Goal: Task Accomplishment & Management: Use online tool/utility

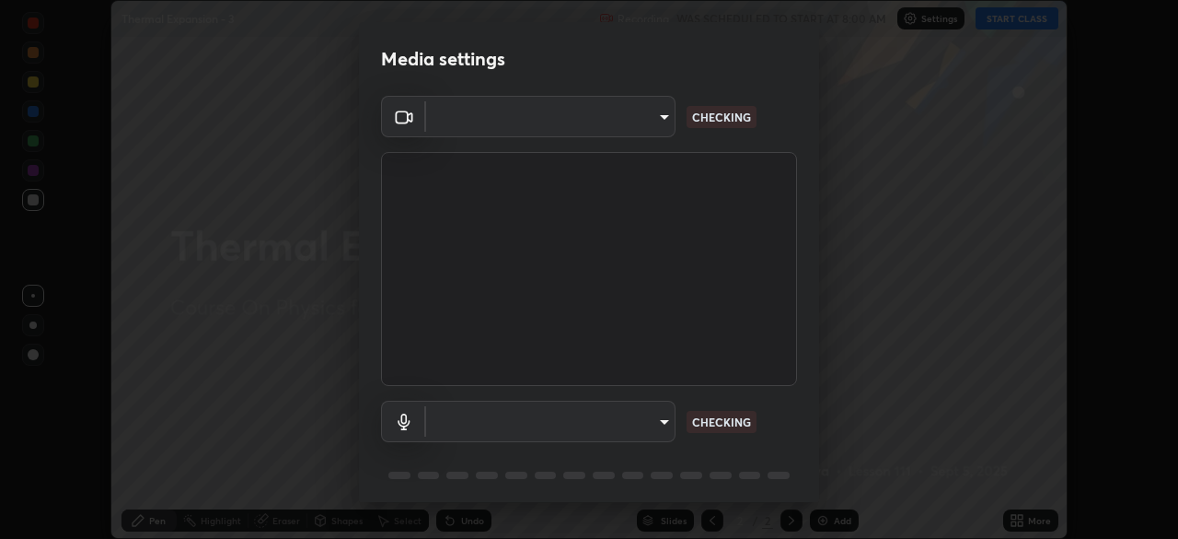
scroll to position [539, 1178]
type input "5b0ce39d11be3a435715daab6ad7fa25508616855f5d18a60cdf0faa8df0ce2b"
type input "a1042adff76ea4b5505a52ff3a0232de4086f7e529f4609d60403d5288817579"
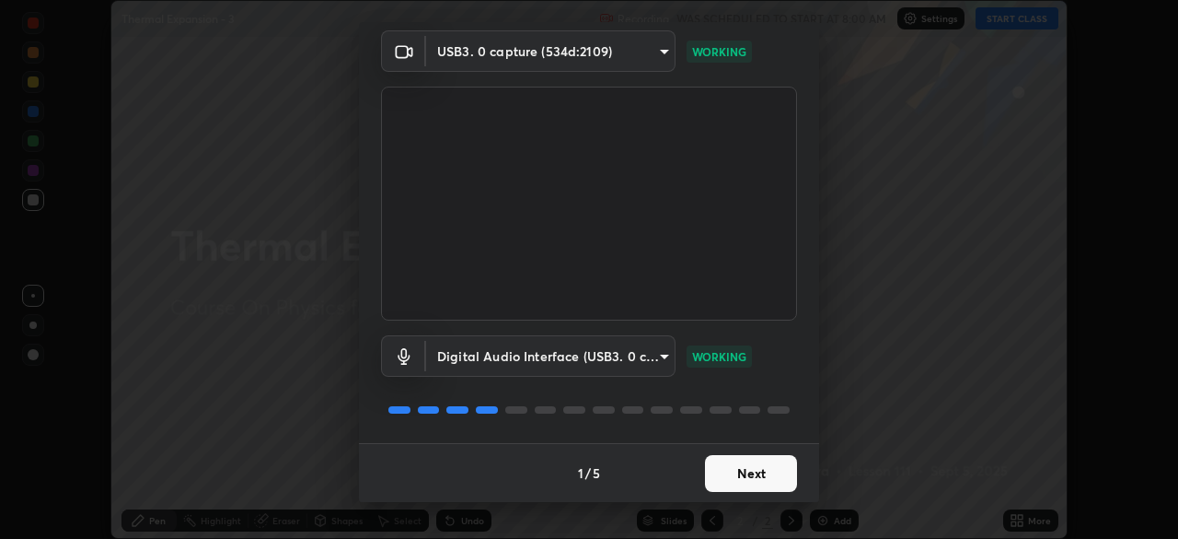
click at [736, 474] on button "Next" at bounding box center [751, 473] width 92 height 37
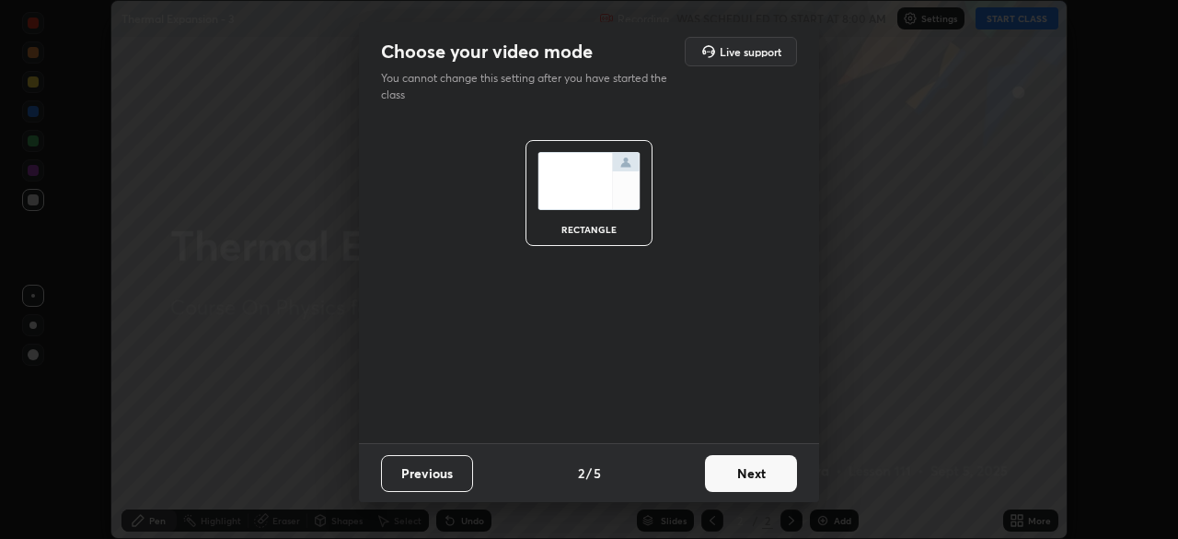
click at [752, 474] on button "Next" at bounding box center [751, 473] width 92 height 37
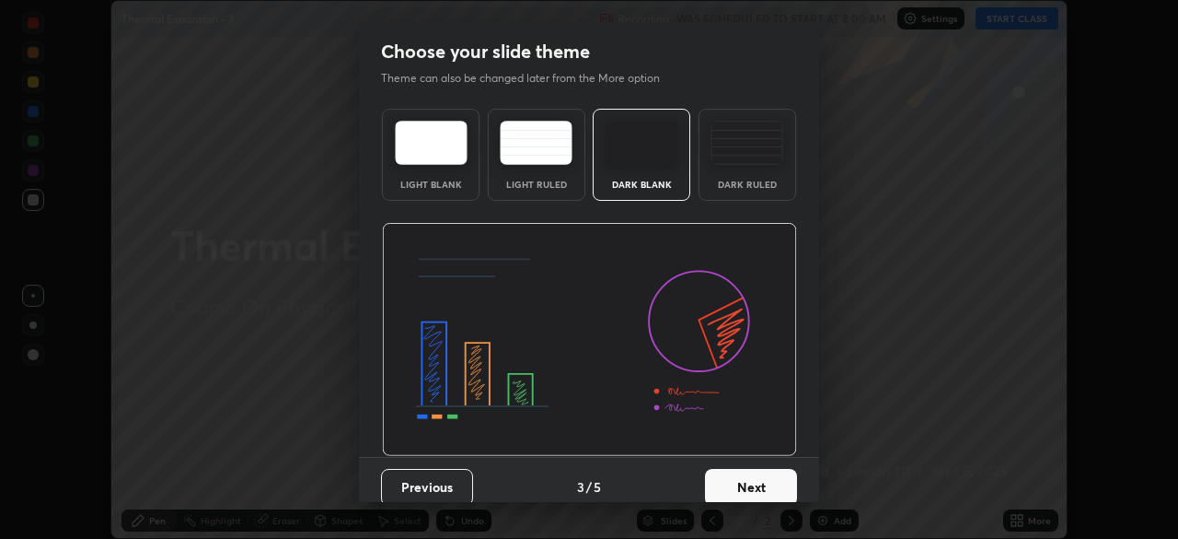
click at [756, 481] on button "Next" at bounding box center [751, 487] width 92 height 37
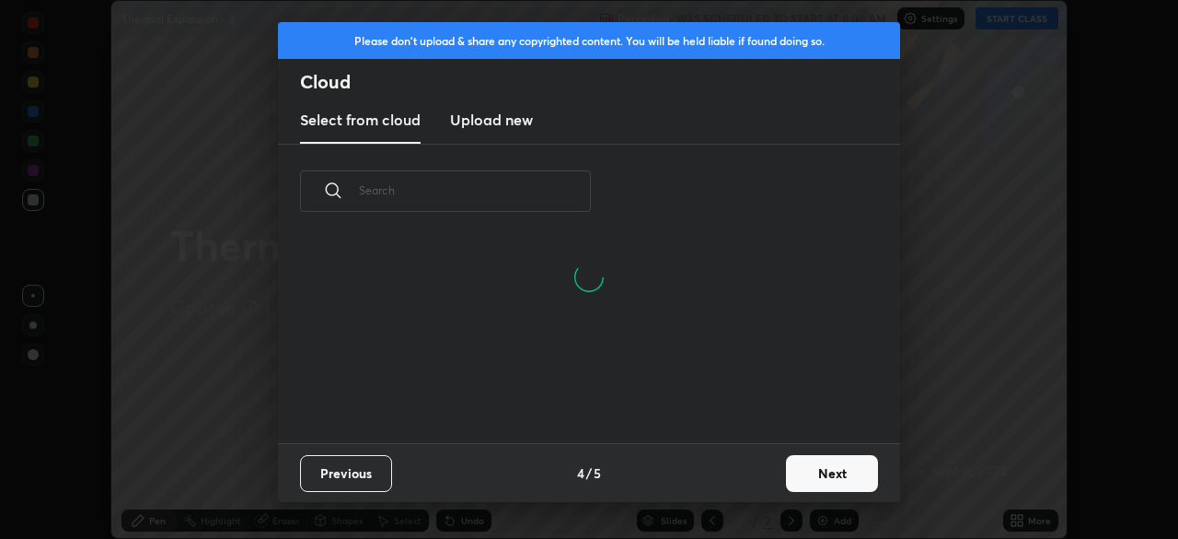
click at [822, 474] on button "Next" at bounding box center [832, 473] width 92 height 37
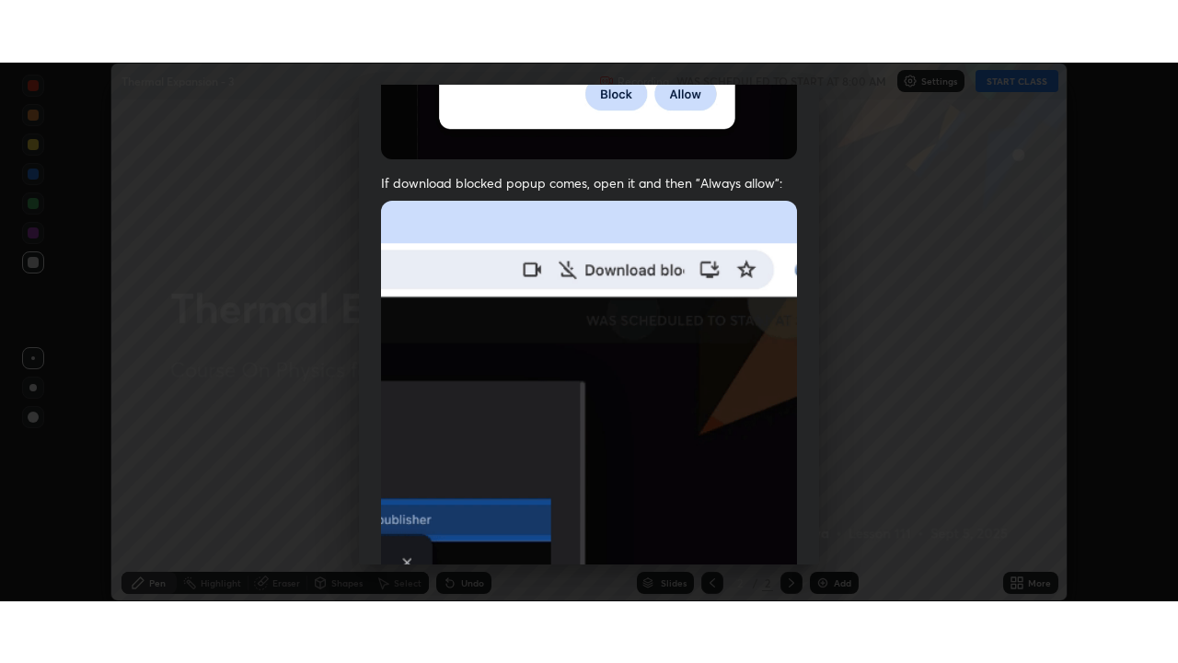
scroll to position [441, 0]
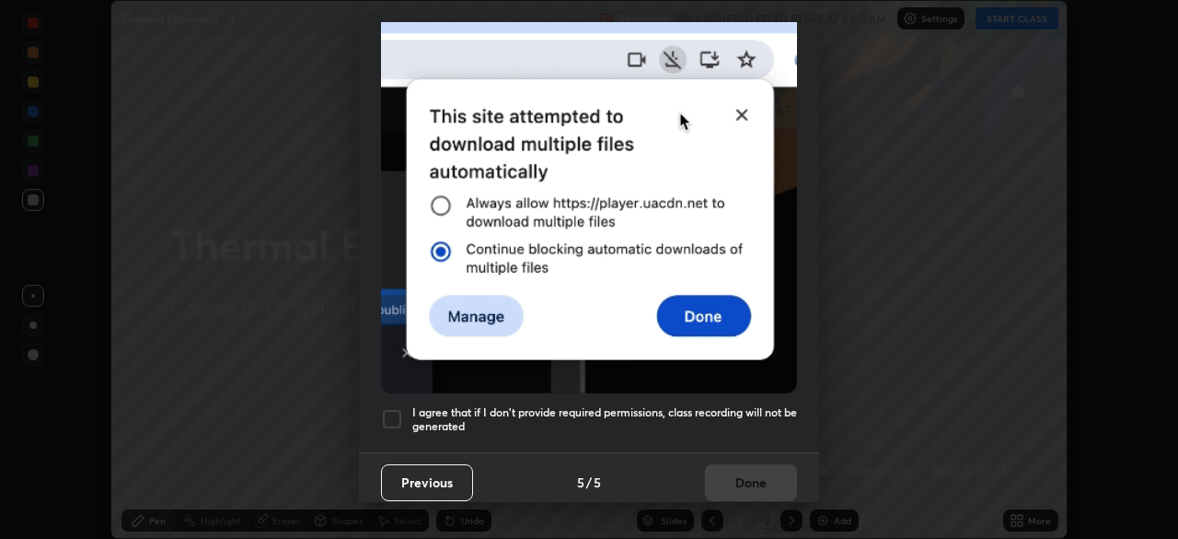
click at [391, 408] on div at bounding box center [392, 419] width 22 height 22
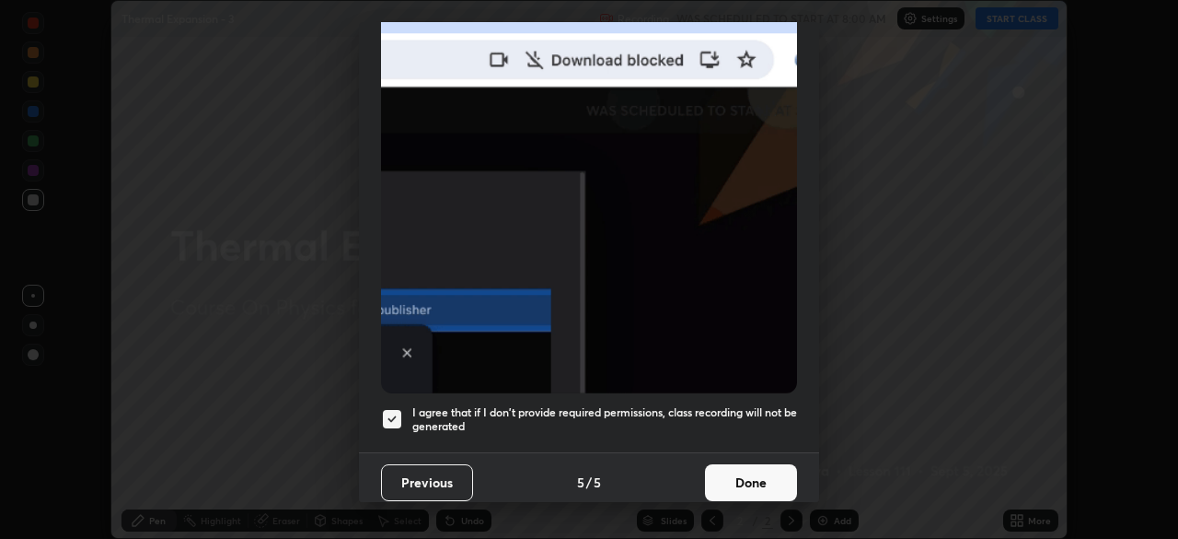
click at [744, 477] on button "Done" at bounding box center [751, 482] width 92 height 37
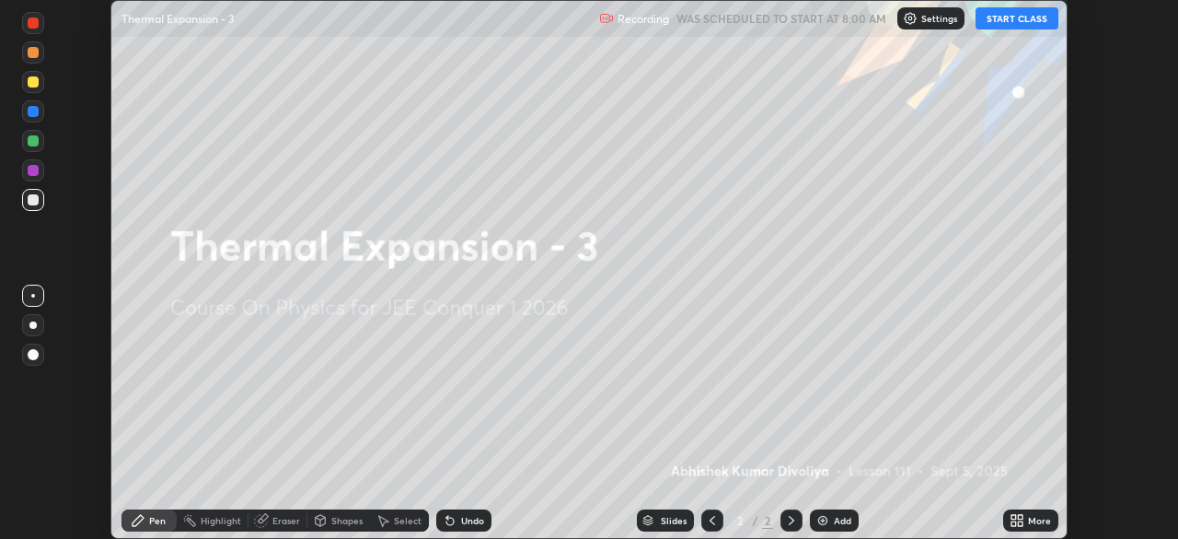
click at [1016, 520] on icon at bounding box center [1017, 520] width 15 height 15
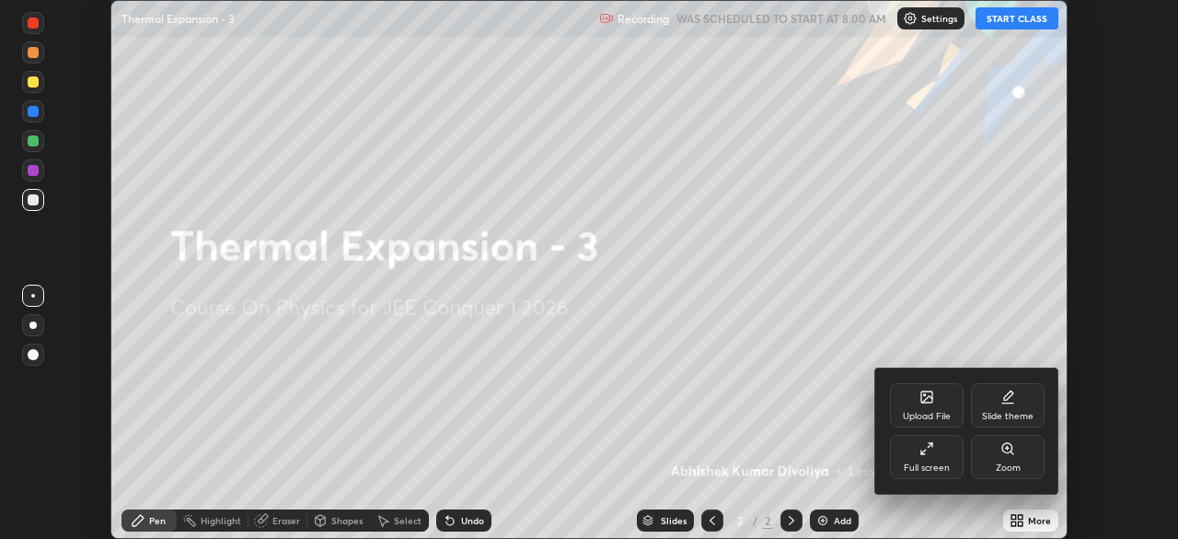
click at [931, 457] on div "Full screen" at bounding box center [927, 457] width 74 height 44
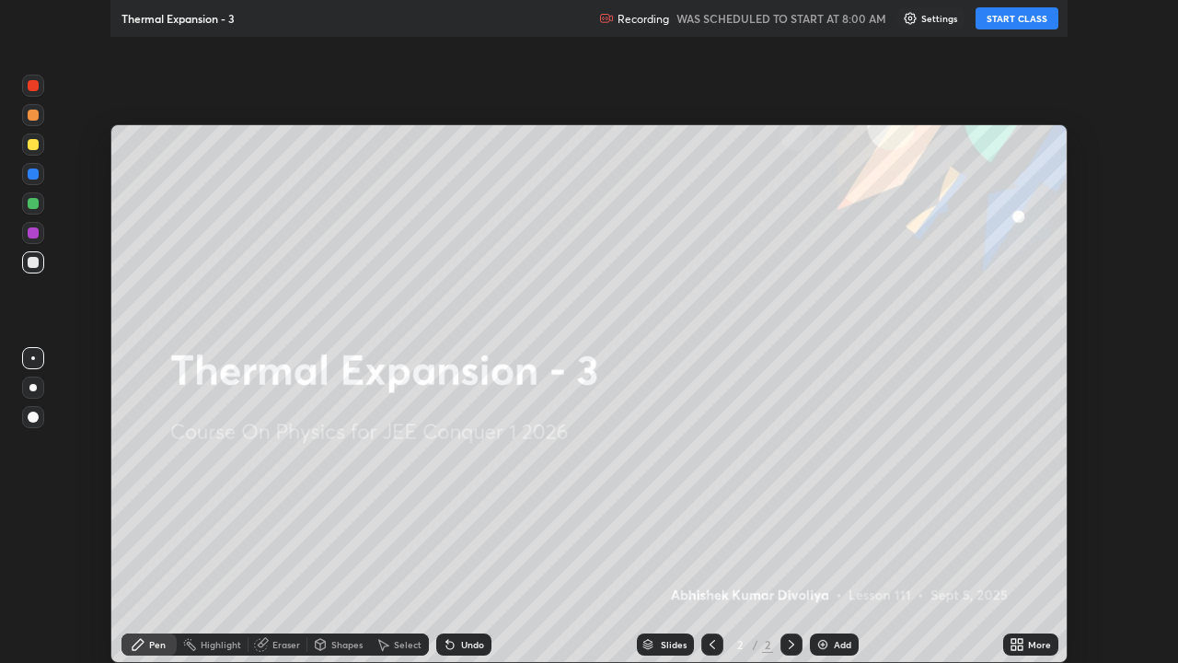
scroll to position [663, 1178]
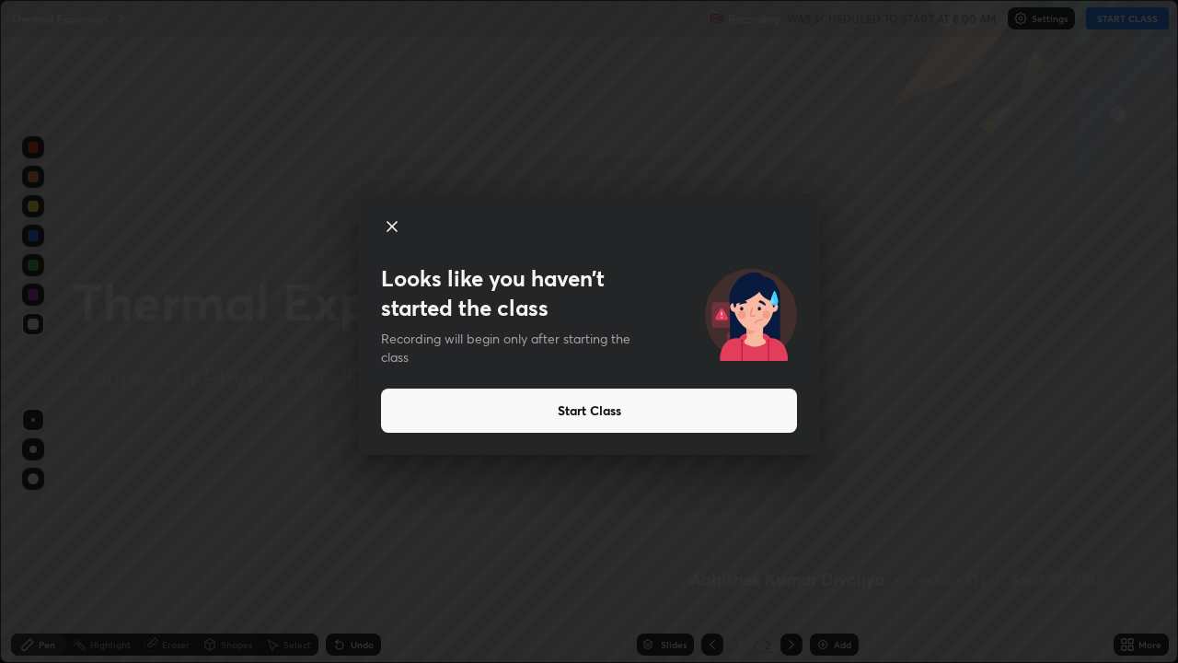
click at [699, 406] on button "Start Class" at bounding box center [589, 410] width 416 height 44
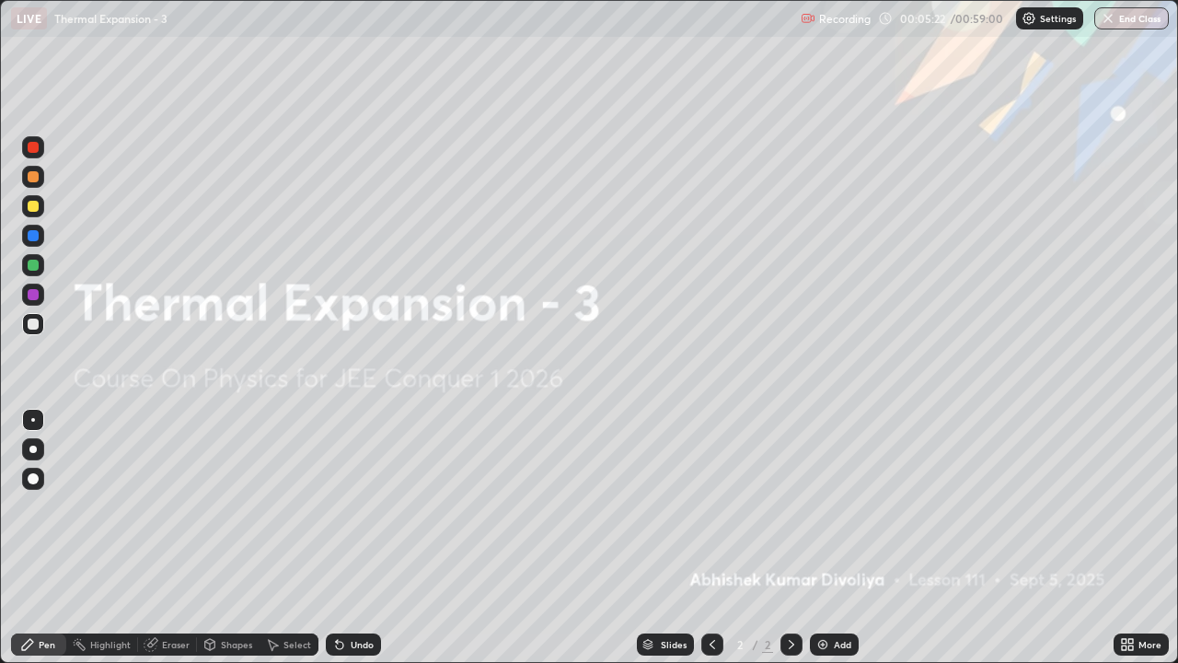
click at [831, 538] on div "Add" at bounding box center [834, 644] width 49 height 22
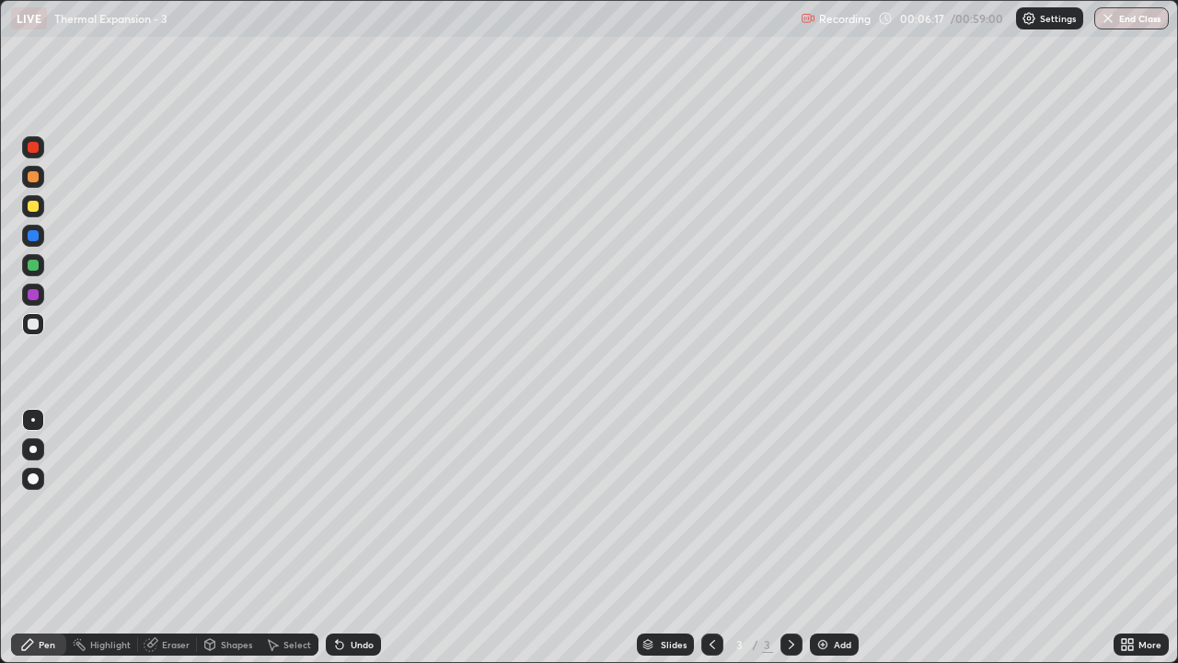
click at [231, 538] on div "Shapes" at bounding box center [236, 644] width 31 height 9
click at [52, 538] on div "Pen" at bounding box center [47, 644] width 17 height 9
click at [235, 538] on div "Shapes" at bounding box center [236, 644] width 31 height 9
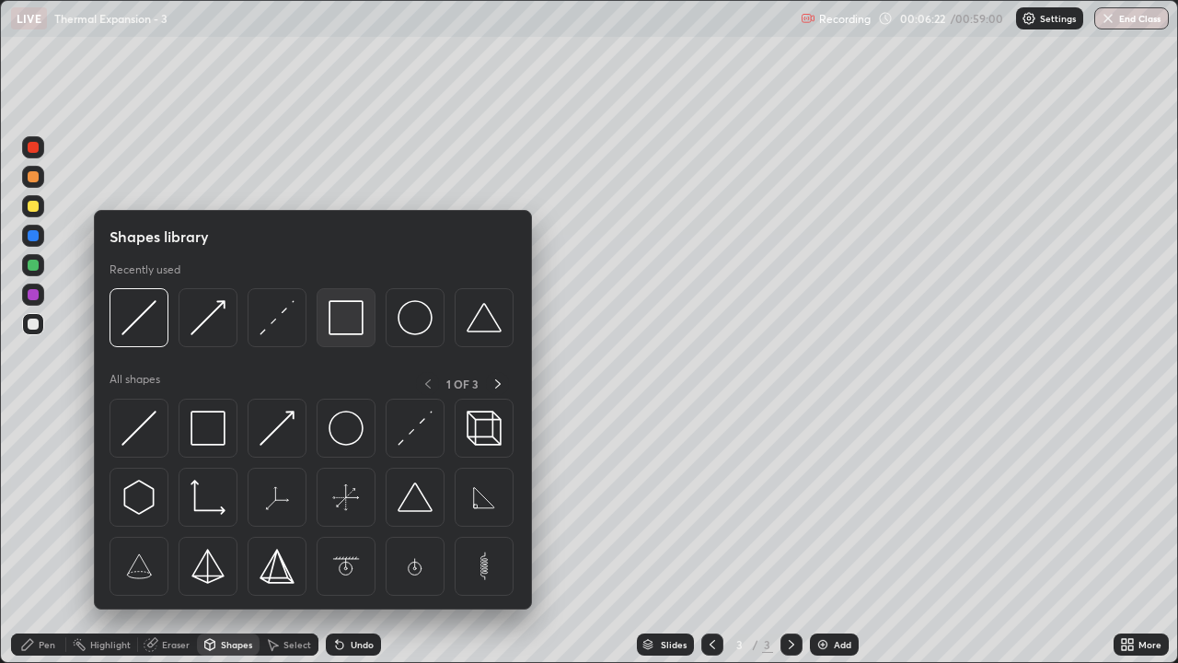
click at [347, 319] on img at bounding box center [346, 317] width 35 height 35
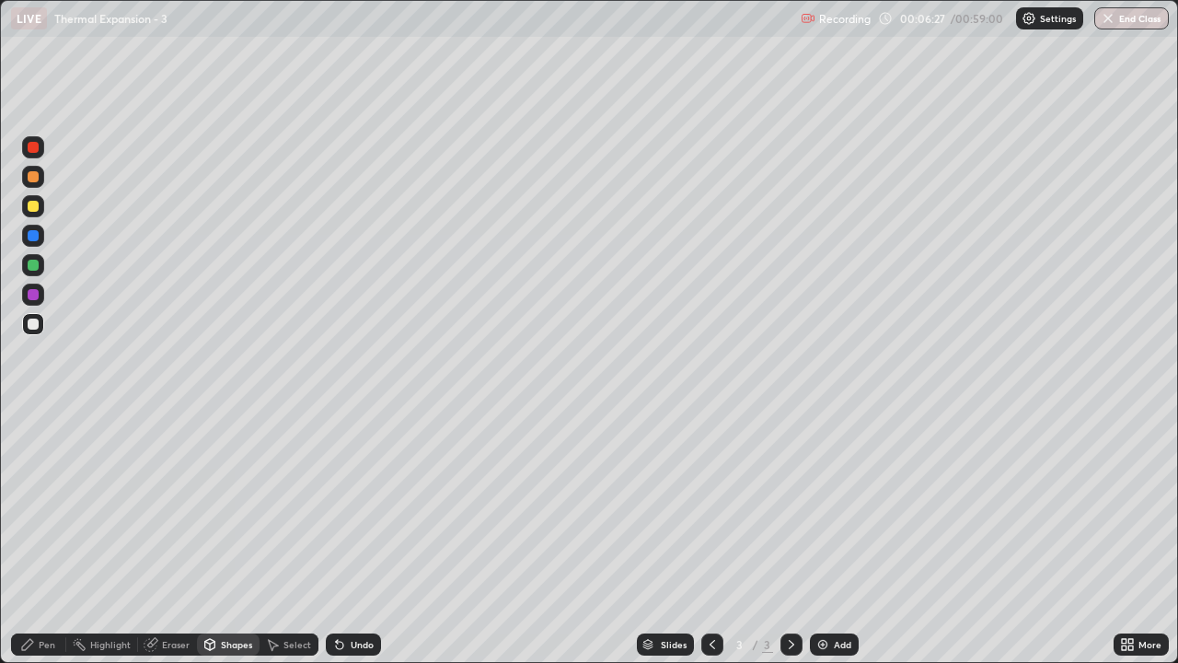
click at [48, 538] on div "Pen" at bounding box center [47, 644] width 17 height 9
click at [34, 481] on div at bounding box center [33, 478] width 11 height 11
click at [32, 208] on div at bounding box center [33, 206] width 11 height 11
click at [32, 323] on div at bounding box center [33, 324] width 11 height 11
click at [243, 538] on div "Shapes" at bounding box center [236, 644] width 31 height 9
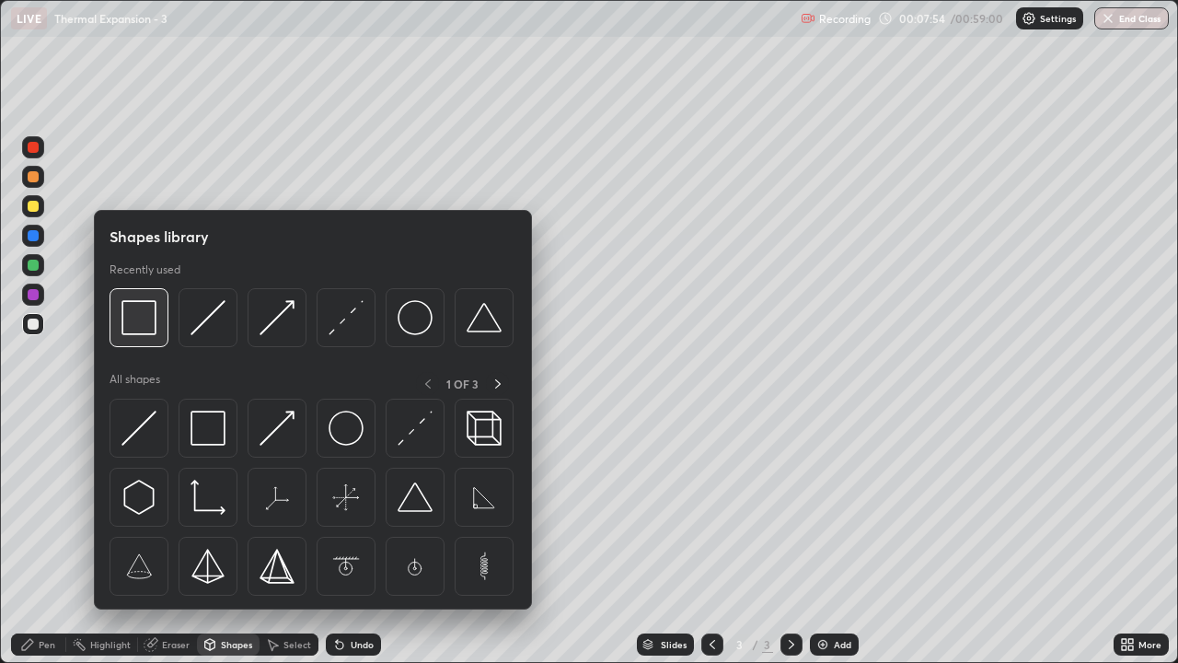
click at [160, 326] on div at bounding box center [139, 317] width 59 height 59
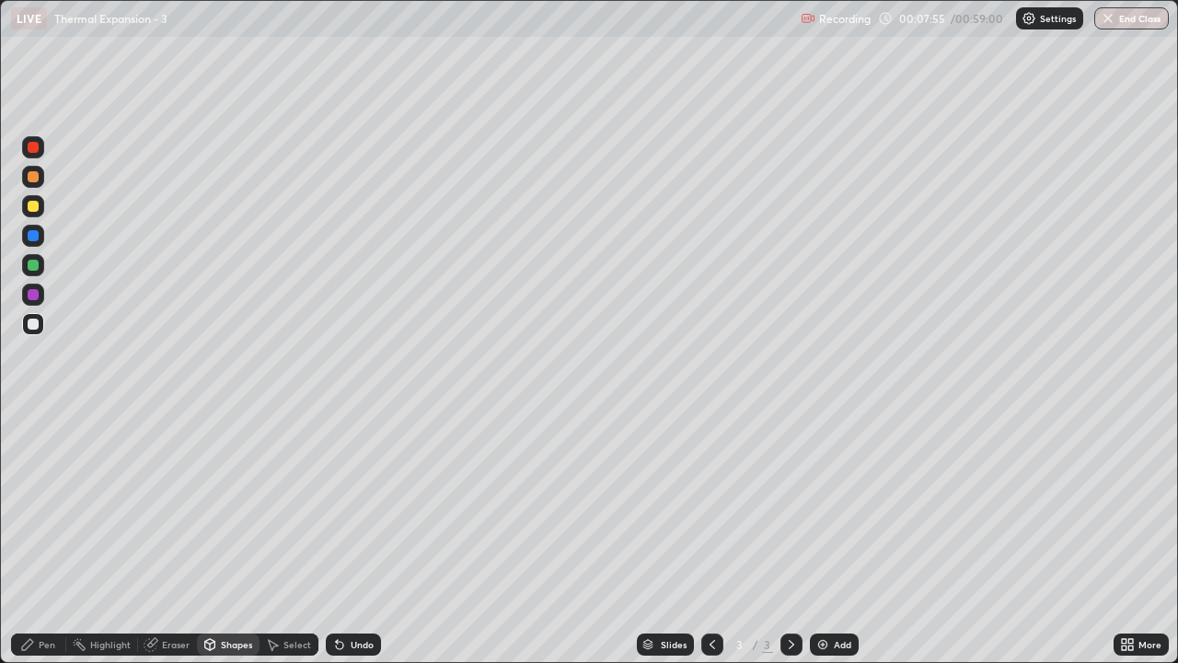
click at [36, 180] on div at bounding box center [33, 176] width 11 height 11
click at [43, 538] on div "Pen" at bounding box center [47, 644] width 17 height 9
click at [31, 321] on div at bounding box center [33, 324] width 11 height 11
click at [35, 175] on div at bounding box center [33, 176] width 11 height 11
click at [38, 264] on div at bounding box center [33, 265] width 11 height 11
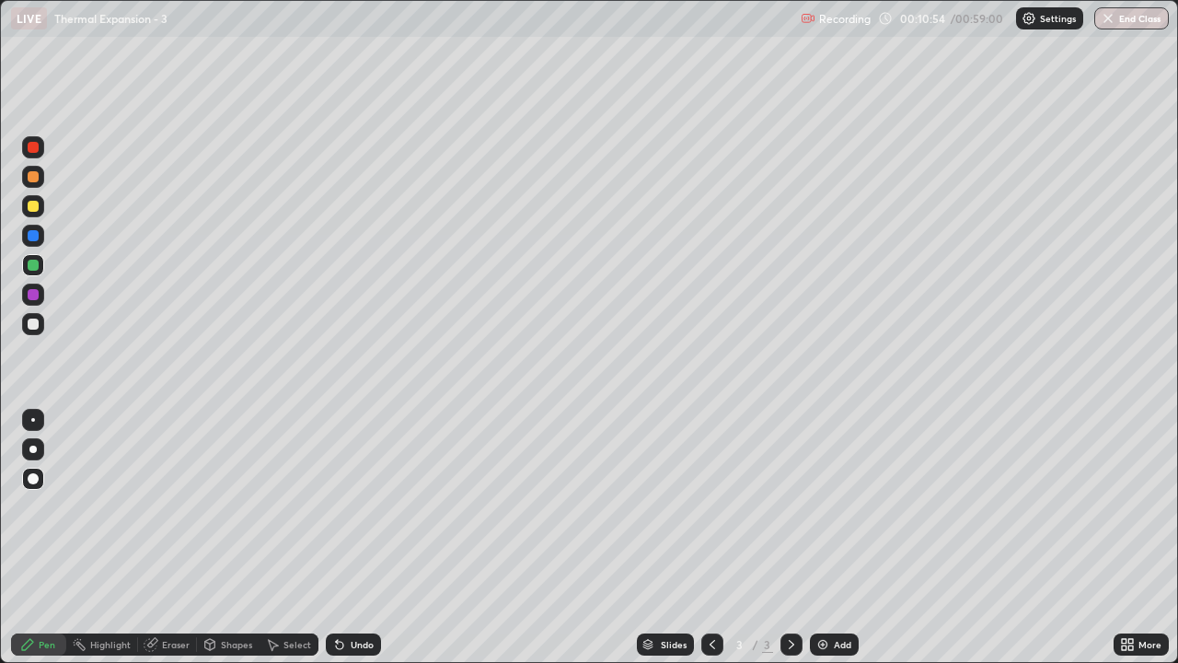
click at [36, 323] on div at bounding box center [33, 324] width 11 height 11
click at [817, 538] on div "Add" at bounding box center [834, 644] width 49 height 22
click at [711, 538] on icon at bounding box center [712, 644] width 15 height 15
click at [788, 538] on icon at bounding box center [791, 644] width 15 height 15
click at [34, 206] on div at bounding box center [33, 206] width 11 height 11
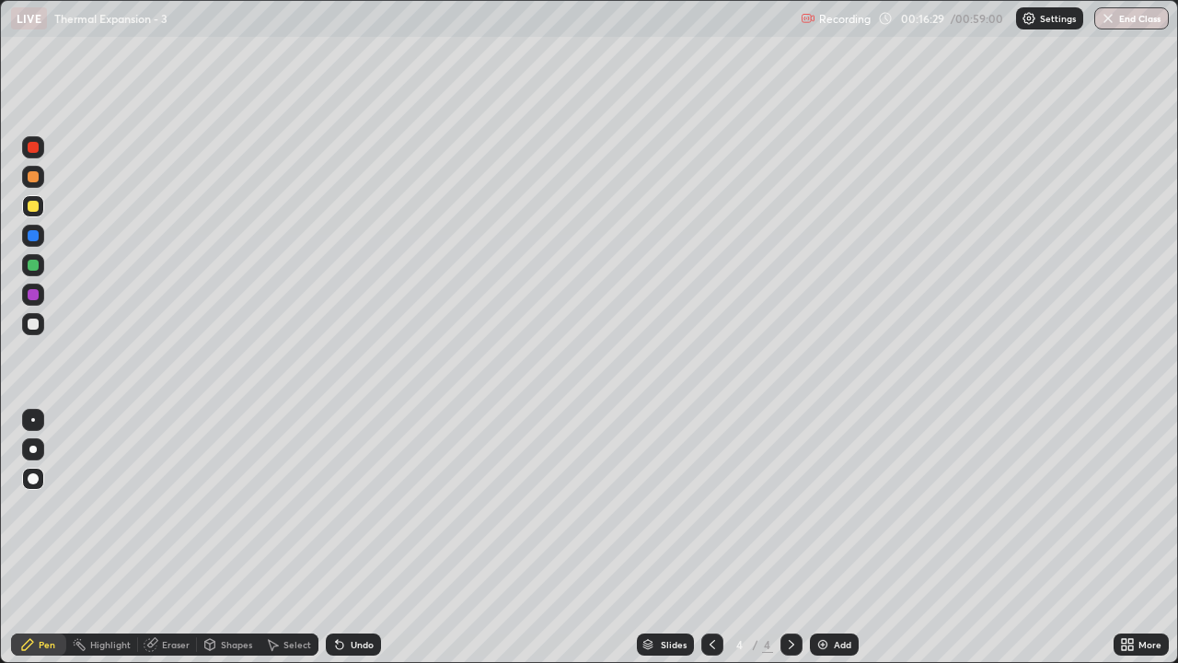
click at [228, 538] on div "Shapes" at bounding box center [236, 644] width 31 height 9
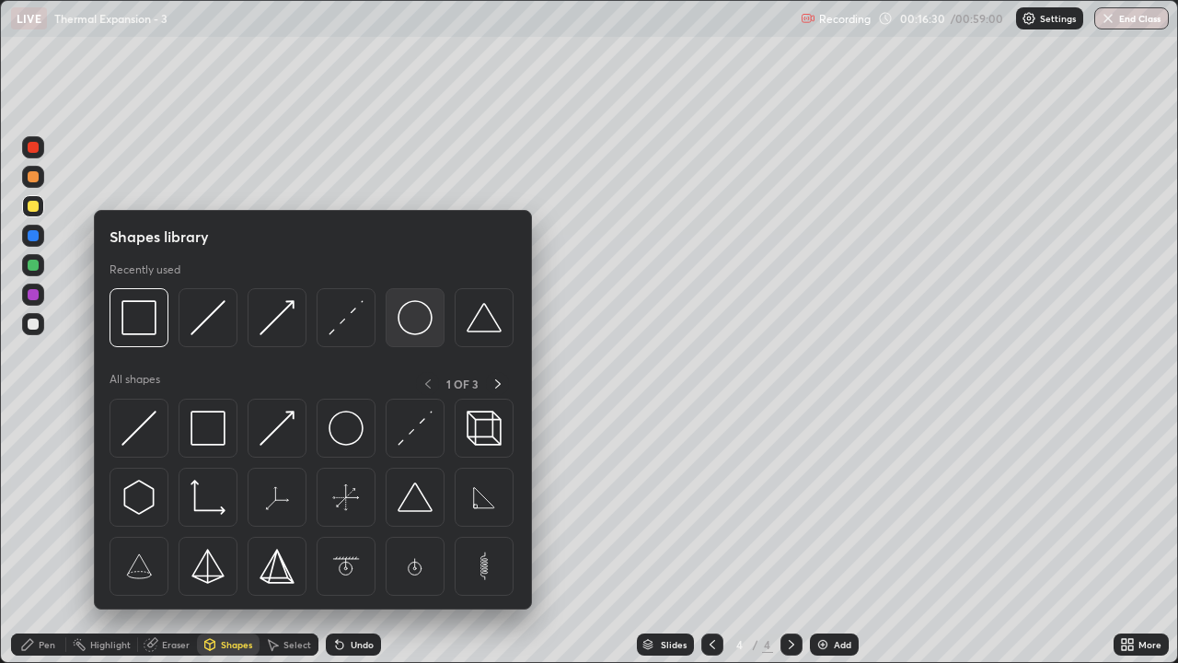
click at [418, 328] on img at bounding box center [415, 317] width 35 height 35
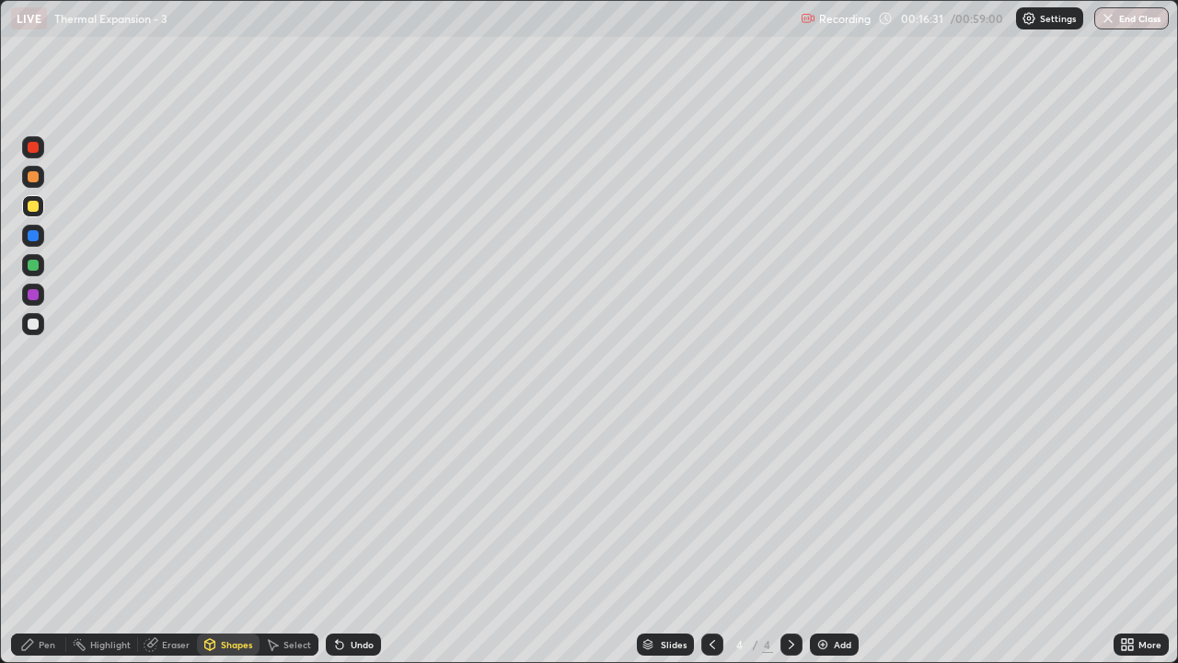
click at [34, 324] on div at bounding box center [33, 324] width 11 height 11
click at [230, 538] on div "Shapes" at bounding box center [236, 644] width 31 height 9
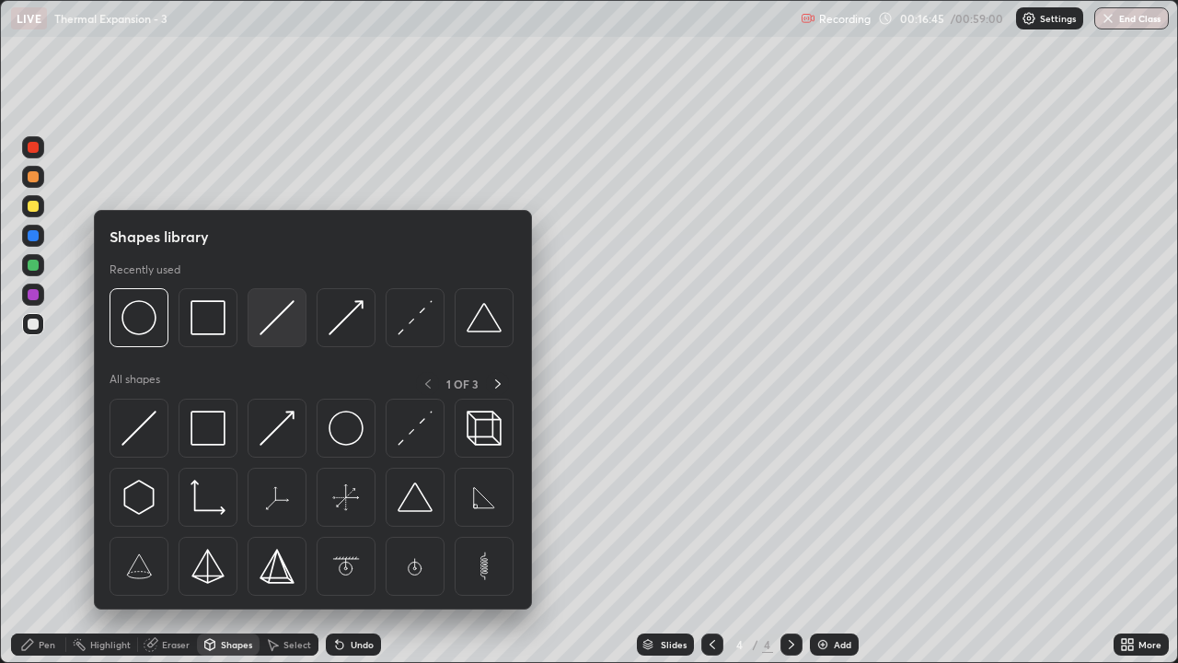
click at [280, 335] on img at bounding box center [277, 317] width 35 height 35
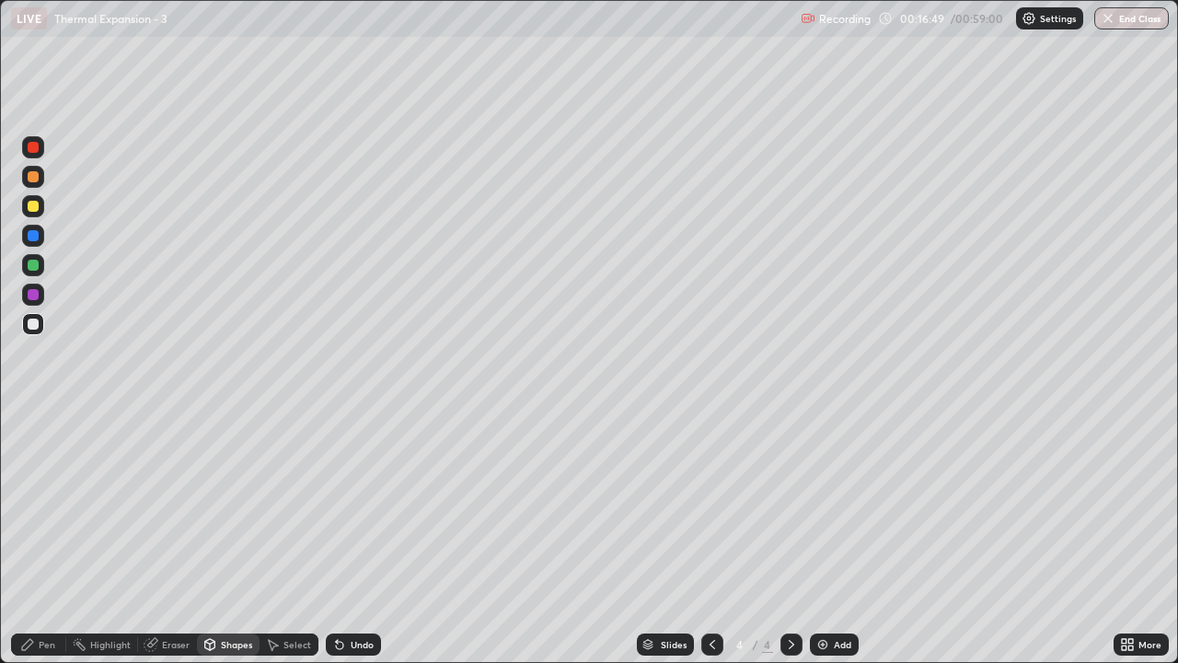
click at [47, 538] on div "Pen" at bounding box center [47, 644] width 17 height 9
click at [35, 176] on div at bounding box center [33, 176] width 11 height 11
click at [349, 538] on div "Undo" at bounding box center [353, 644] width 55 height 22
click at [232, 538] on div "Shapes" at bounding box center [228, 644] width 63 height 22
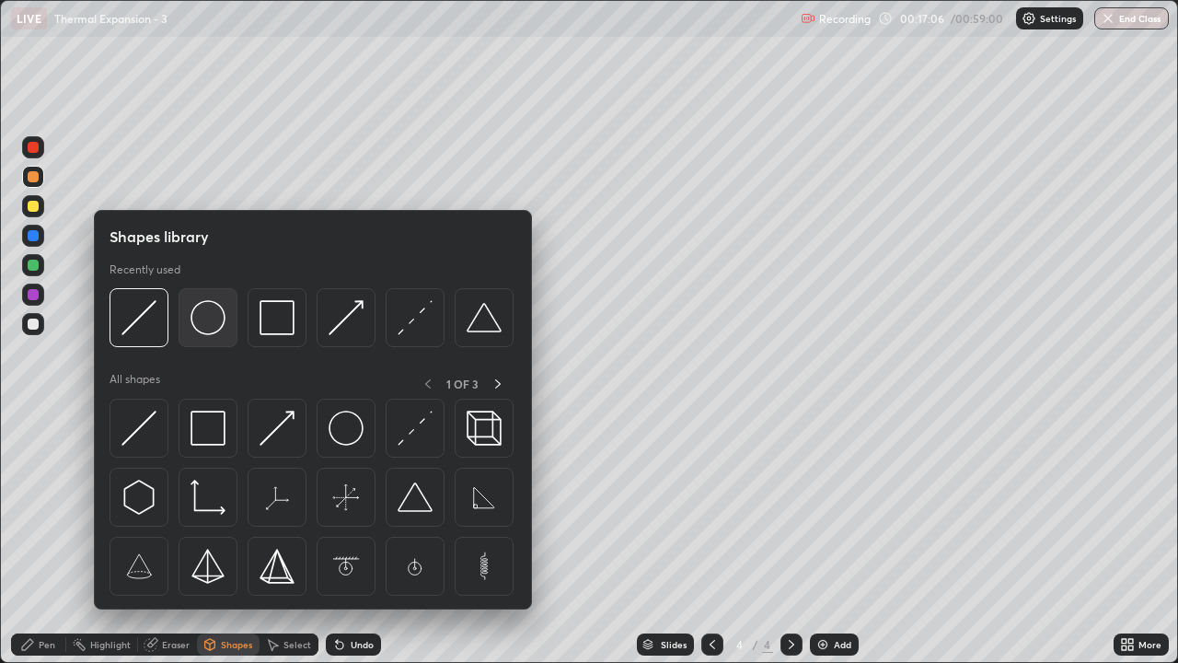
click at [210, 336] on div at bounding box center [208, 317] width 59 height 59
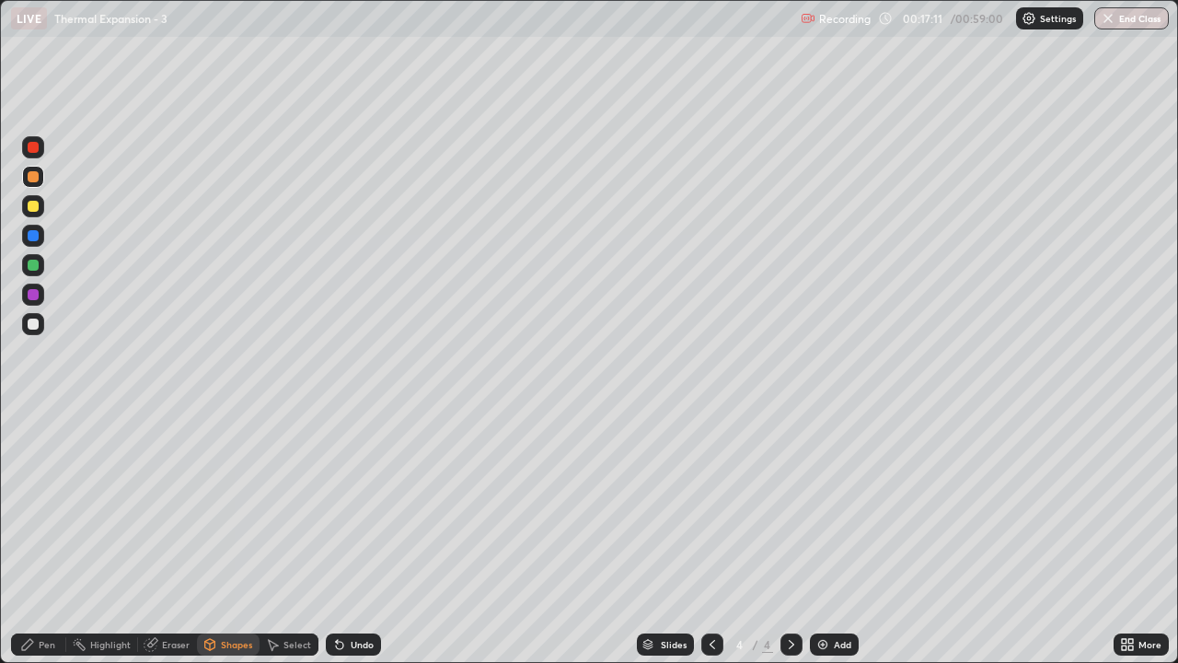
click at [230, 538] on div "Shapes" at bounding box center [236, 644] width 31 height 9
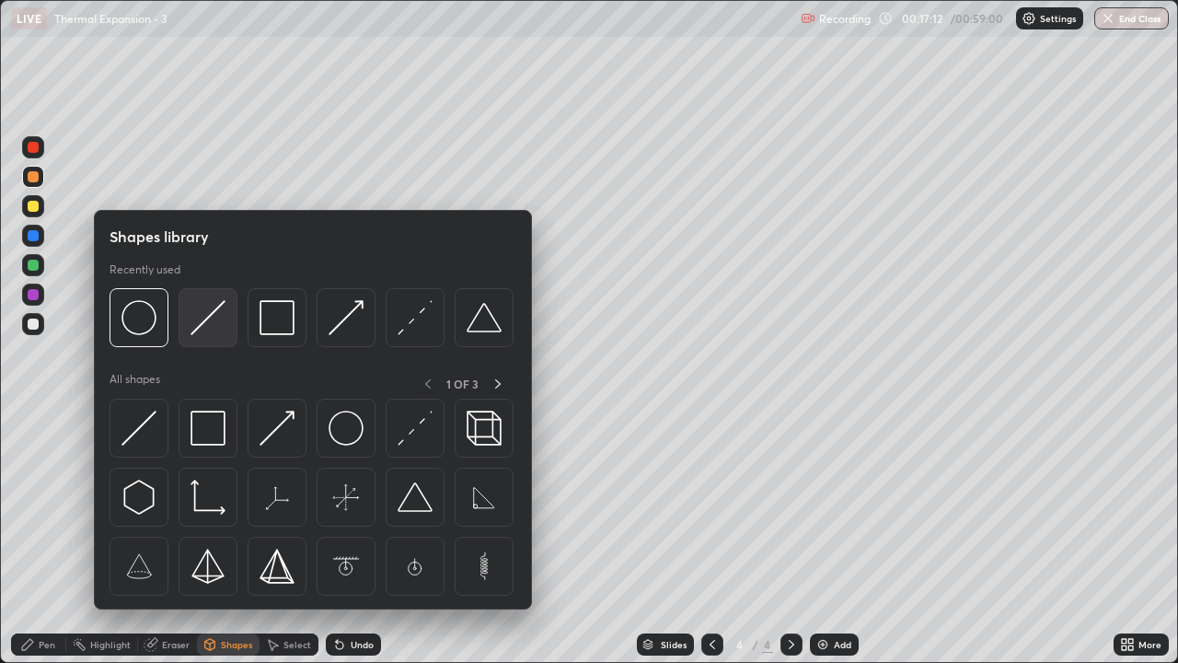
click at [215, 329] on img at bounding box center [208, 317] width 35 height 35
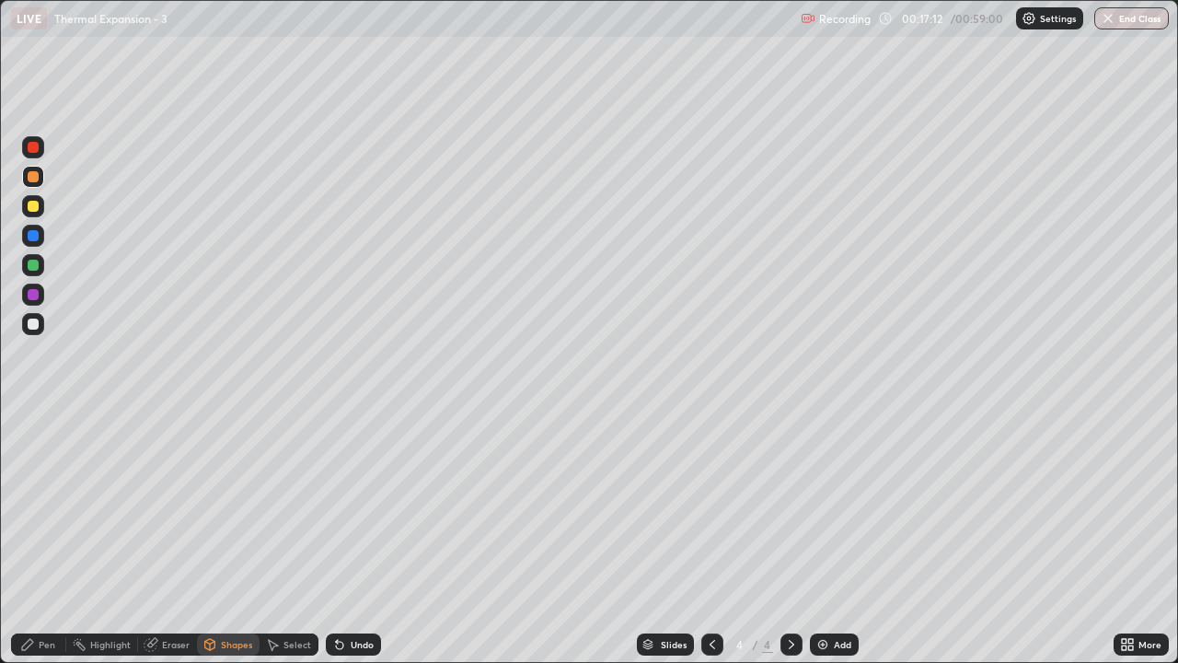
click at [36, 327] on div at bounding box center [33, 324] width 11 height 11
click at [41, 538] on div "Pen" at bounding box center [47, 644] width 17 height 9
click at [38, 269] on div at bounding box center [33, 265] width 22 height 22
click at [348, 538] on div "Undo" at bounding box center [353, 644] width 55 height 22
click at [347, 538] on div "Undo" at bounding box center [353, 644] width 55 height 22
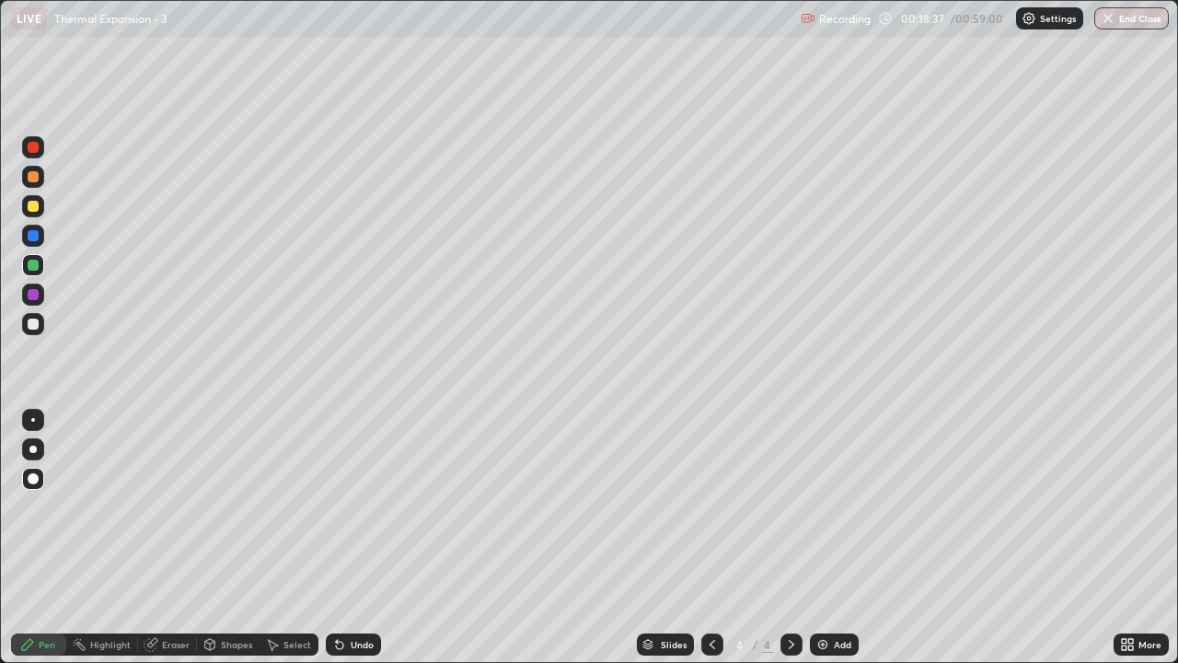
click at [354, 538] on div "Undo" at bounding box center [362, 644] width 23 height 9
click at [344, 538] on icon at bounding box center [339, 644] width 15 height 15
click at [986, 460] on button "Undo" at bounding box center [1010, 464] width 53 height 22
click at [179, 538] on div "Eraser" at bounding box center [176, 644] width 28 height 9
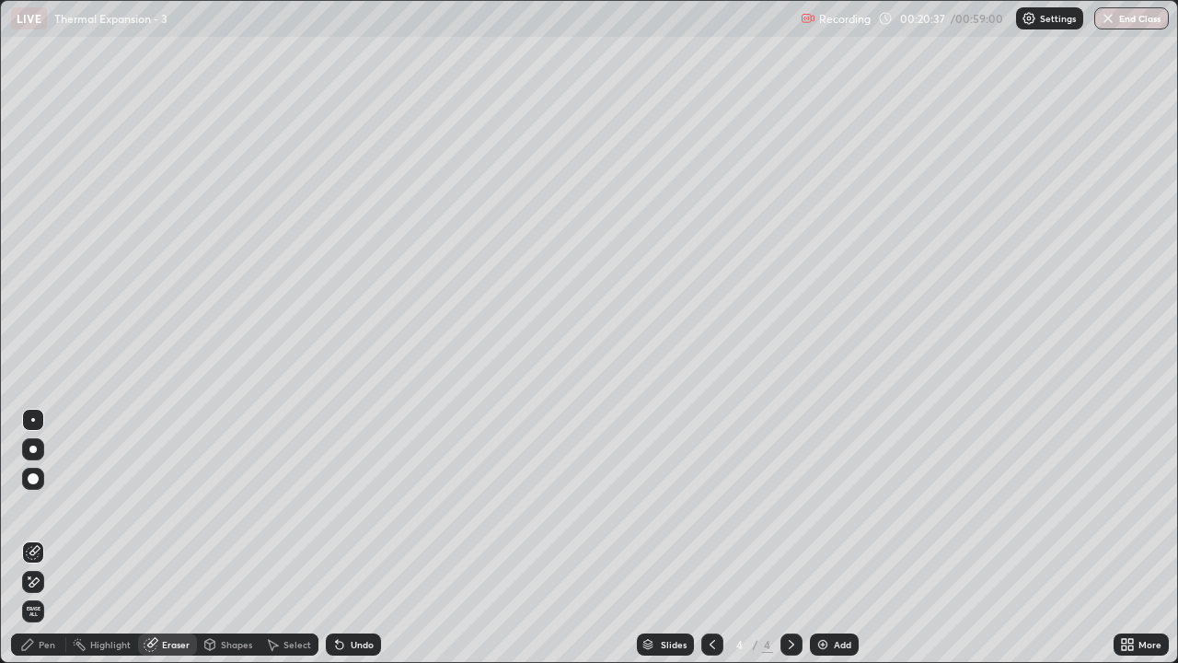
click at [51, 538] on div "Pen" at bounding box center [47, 644] width 17 height 9
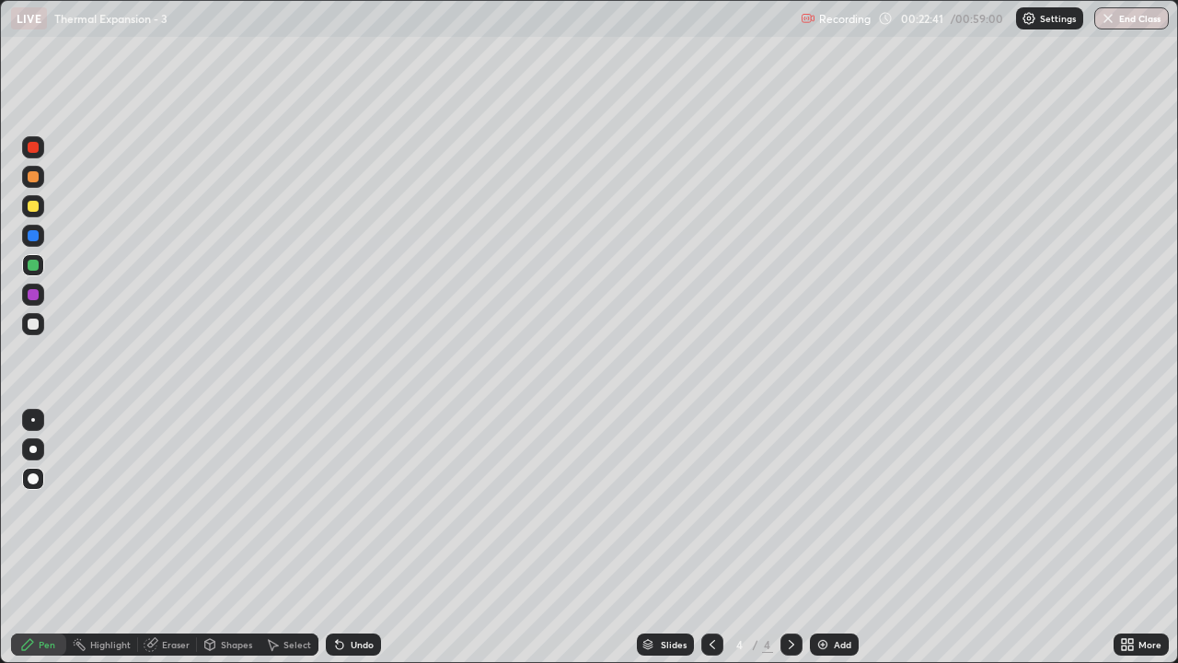
click at [829, 538] on div "Add" at bounding box center [834, 644] width 49 height 22
click at [36, 209] on div at bounding box center [33, 206] width 11 height 11
click at [234, 538] on div "Shapes" at bounding box center [236, 644] width 31 height 9
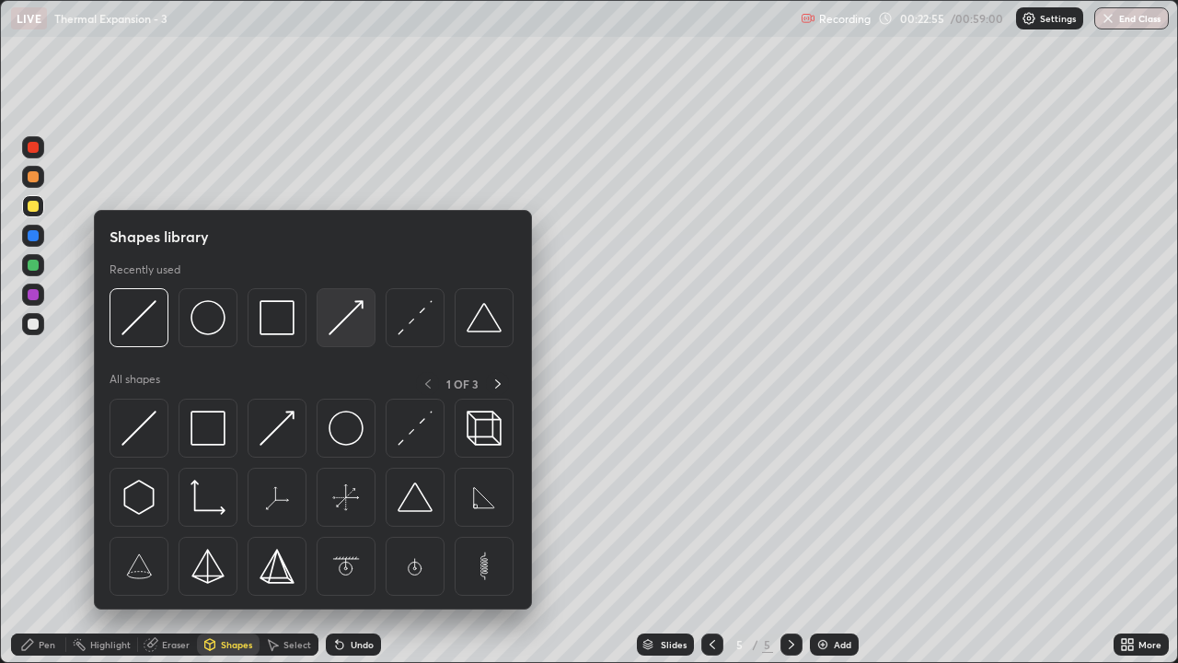
click at [354, 326] on img at bounding box center [346, 317] width 35 height 35
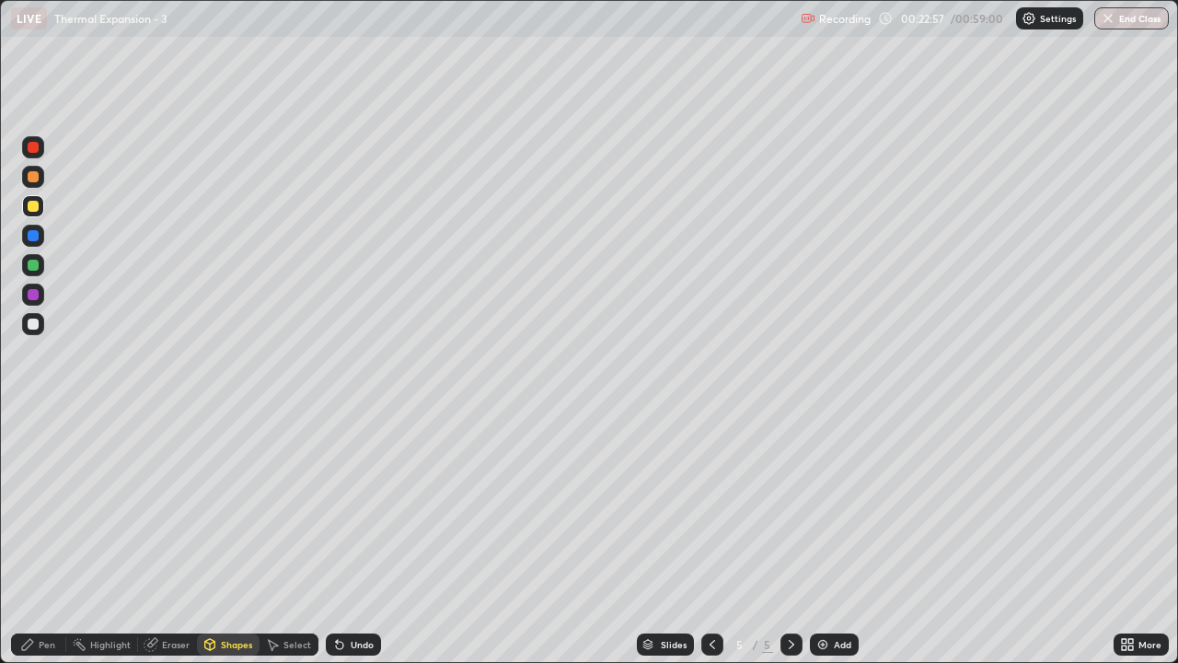
click at [357, 538] on div "Undo" at bounding box center [362, 644] width 23 height 9
click at [239, 538] on div "Shapes" at bounding box center [236, 644] width 31 height 9
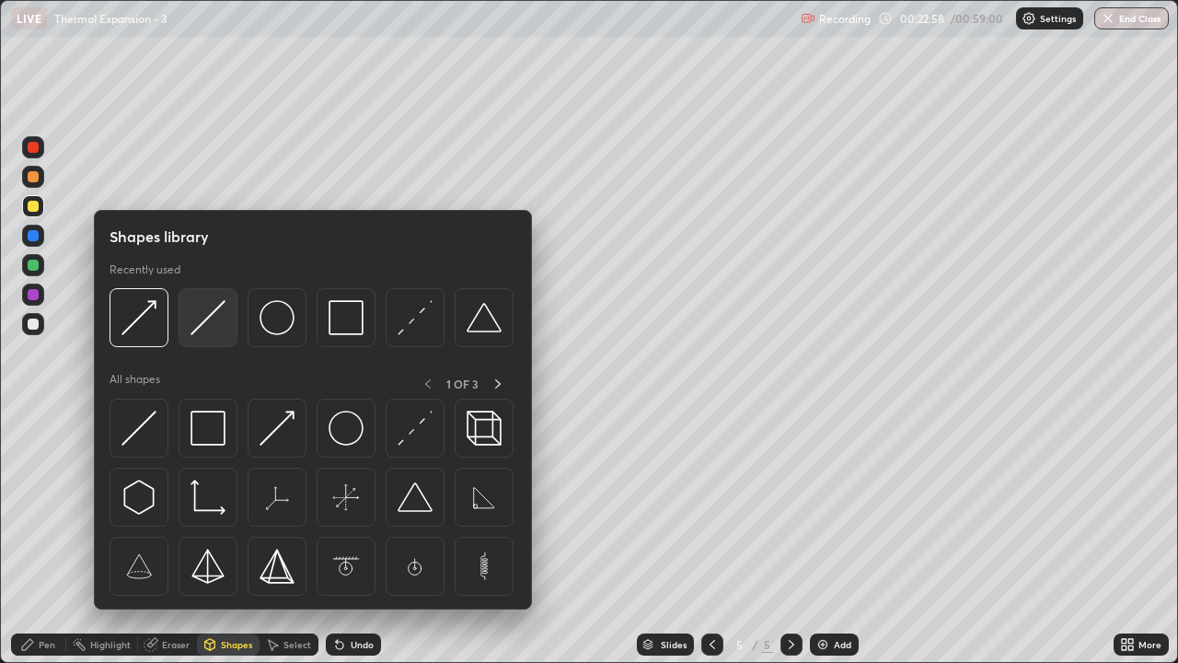
click at [222, 332] on img at bounding box center [208, 317] width 35 height 35
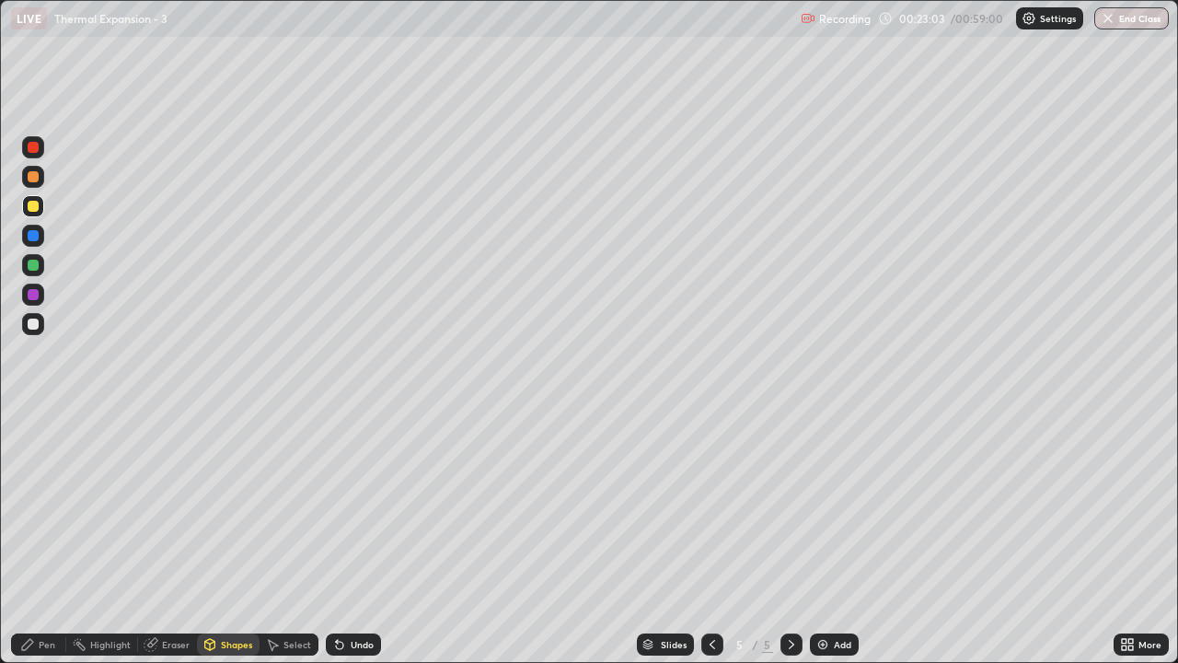
click at [35, 324] on div at bounding box center [33, 324] width 11 height 11
click at [237, 538] on div "Shapes" at bounding box center [236, 644] width 31 height 9
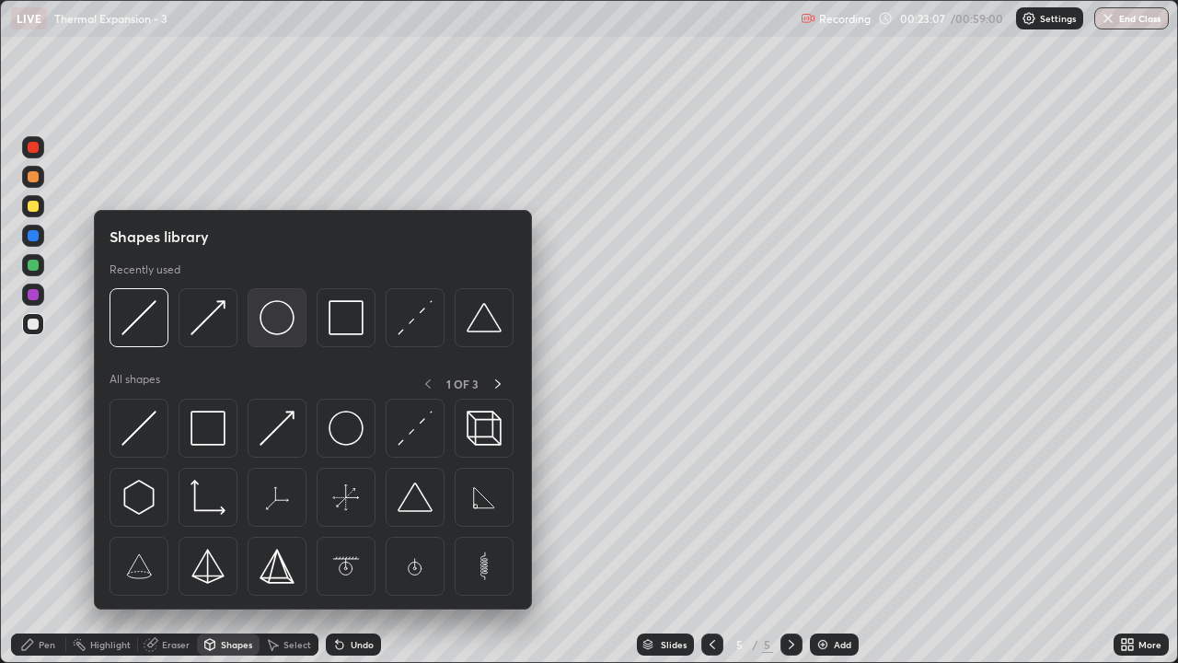
click at [273, 328] on img at bounding box center [277, 317] width 35 height 35
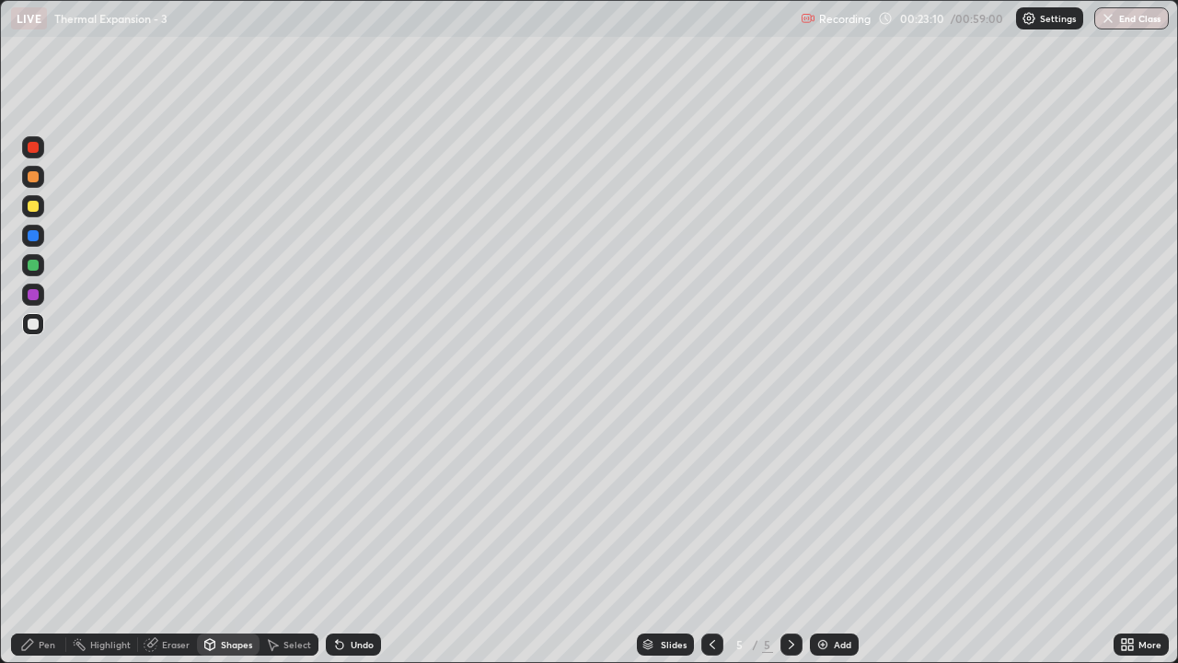
click at [238, 538] on div "Shapes" at bounding box center [236, 644] width 31 height 9
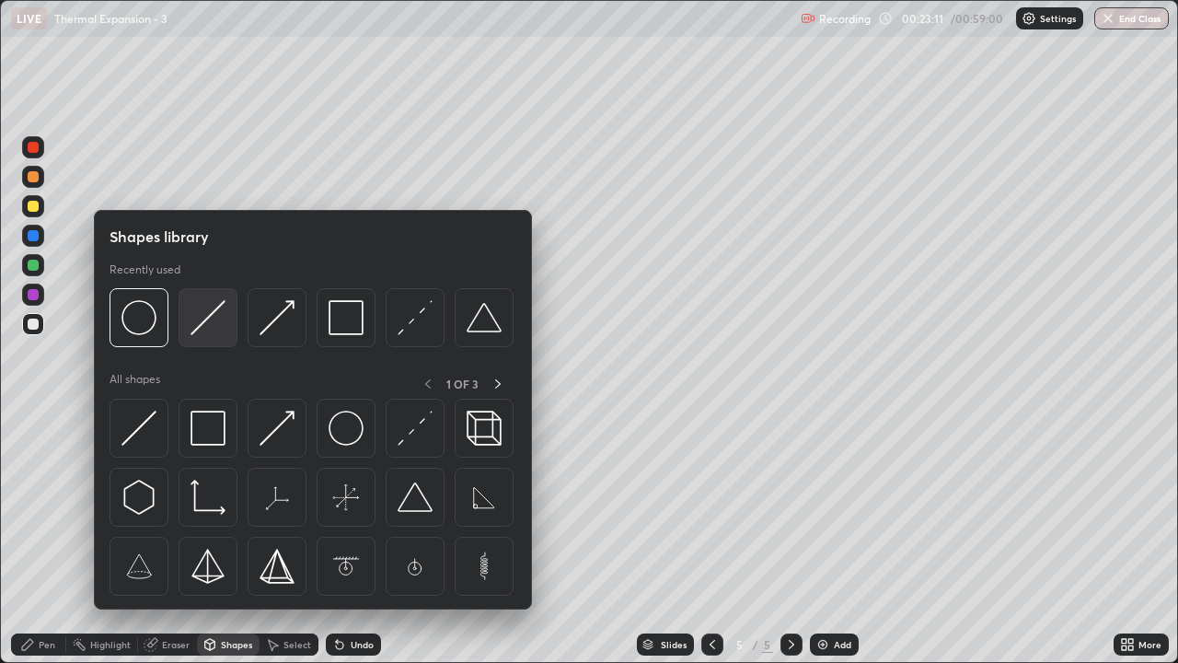
click at [212, 328] on img at bounding box center [208, 317] width 35 height 35
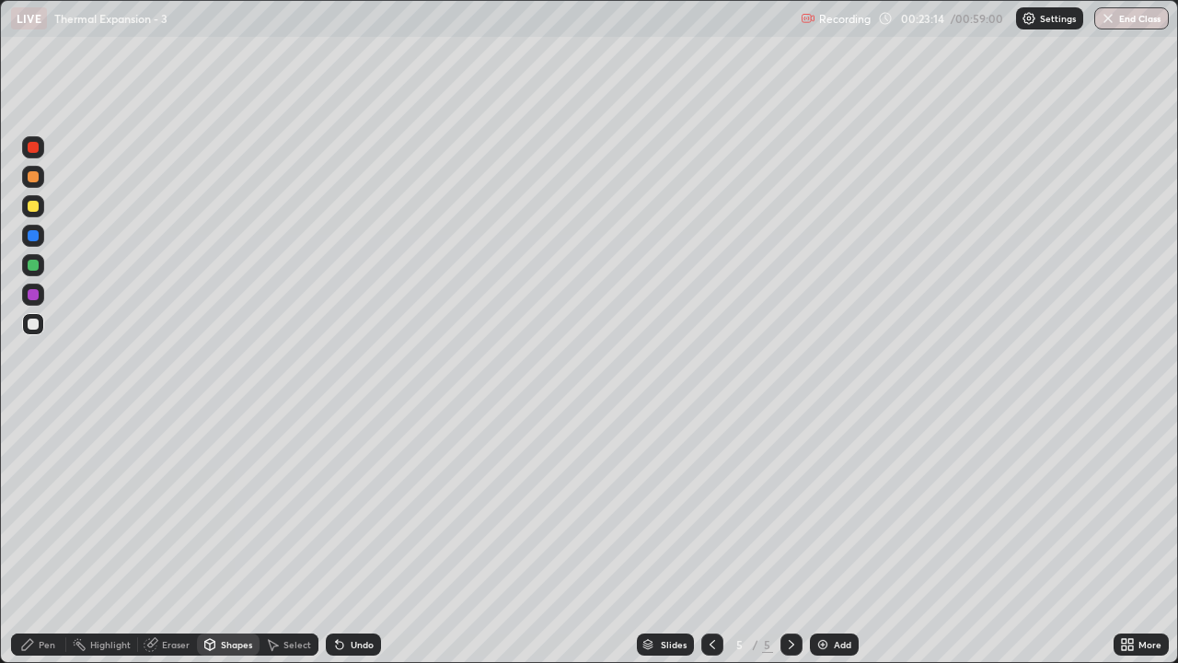
click at [53, 538] on div "Pen" at bounding box center [47, 644] width 17 height 9
click at [35, 264] on div at bounding box center [33, 265] width 11 height 11
click at [231, 538] on div "Shapes" at bounding box center [236, 644] width 31 height 9
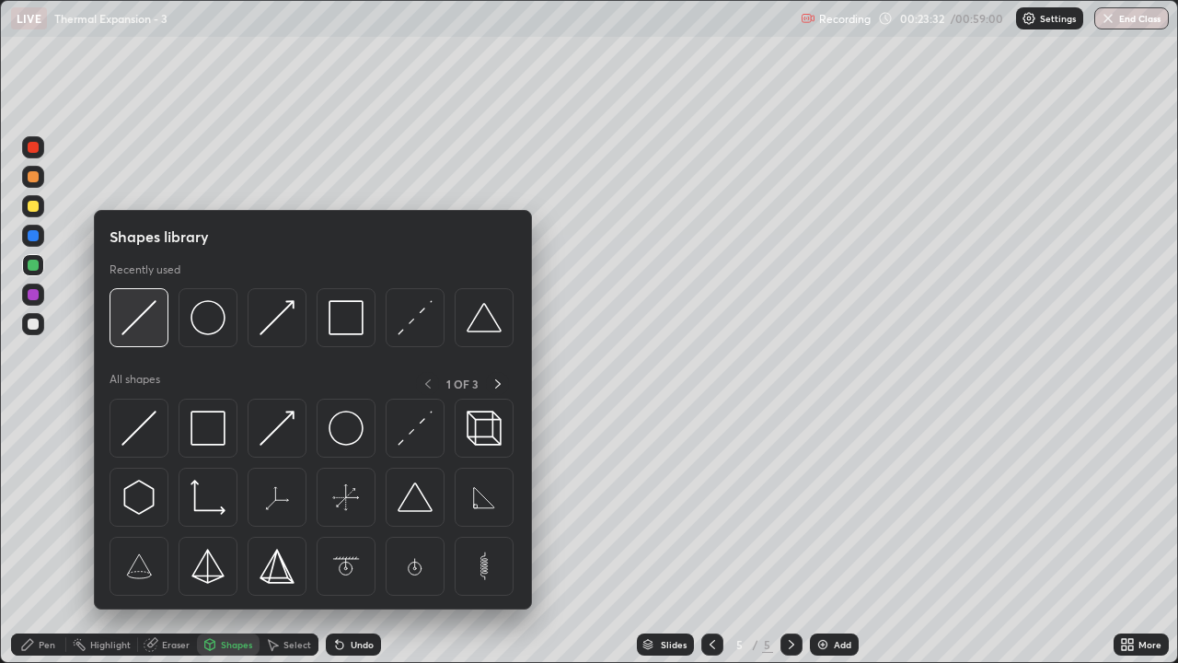
click at [157, 330] on div at bounding box center [139, 317] width 59 height 59
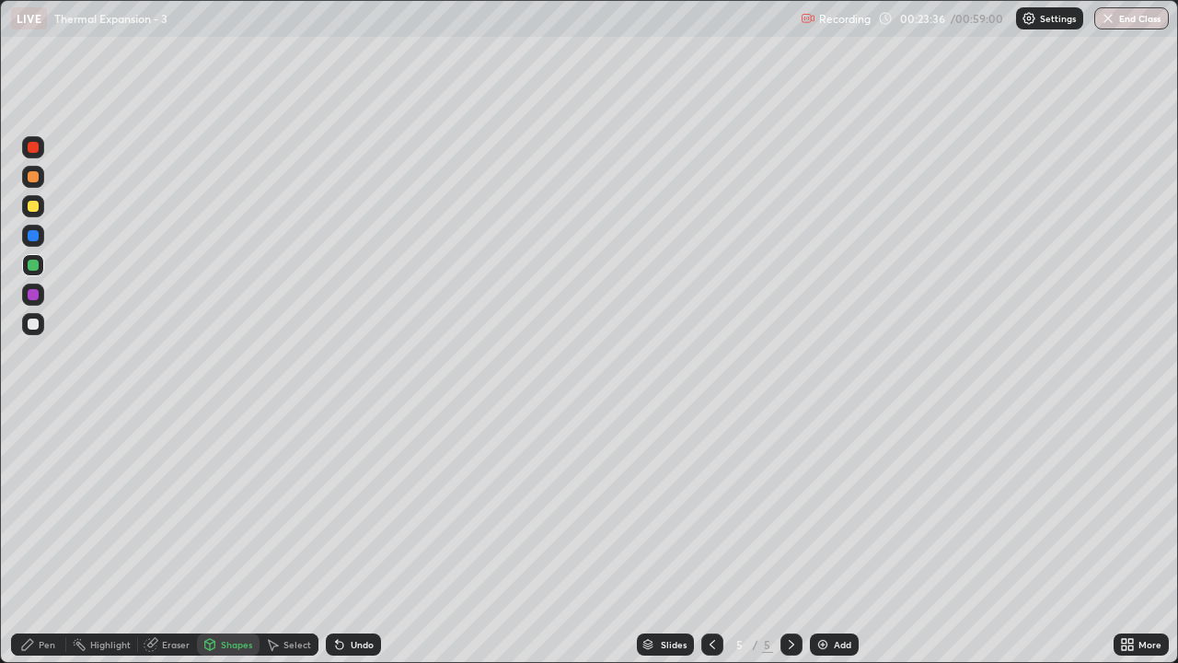
click at [236, 538] on div "Shapes" at bounding box center [236, 644] width 31 height 9
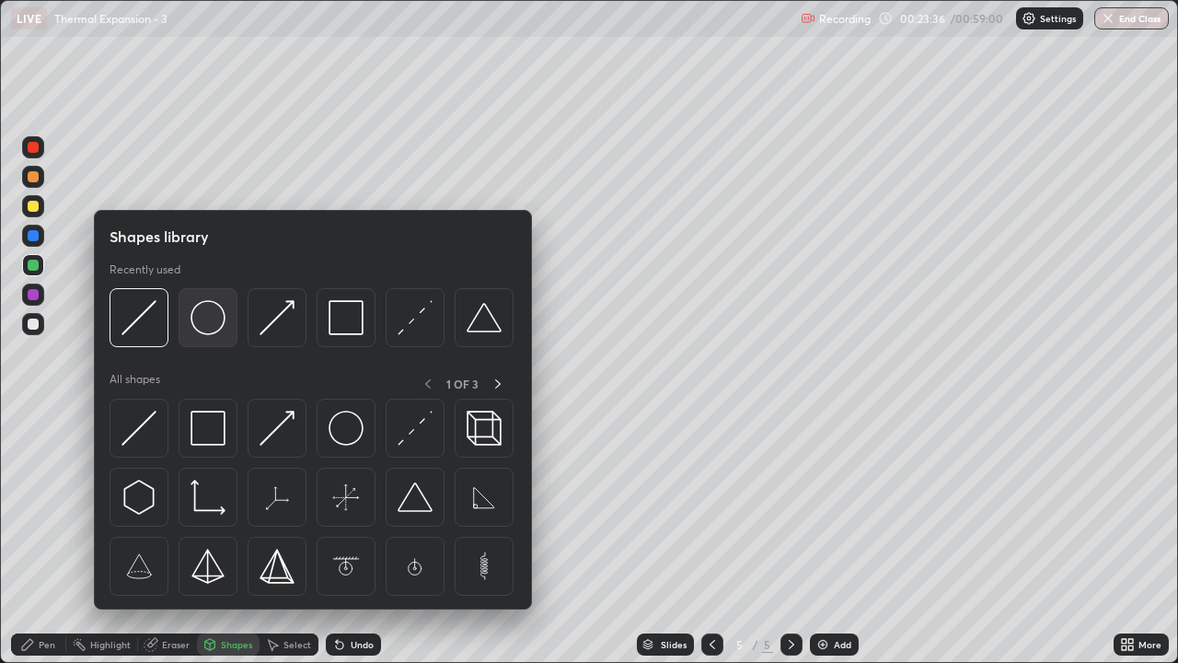
click at [215, 339] on div at bounding box center [208, 317] width 59 height 59
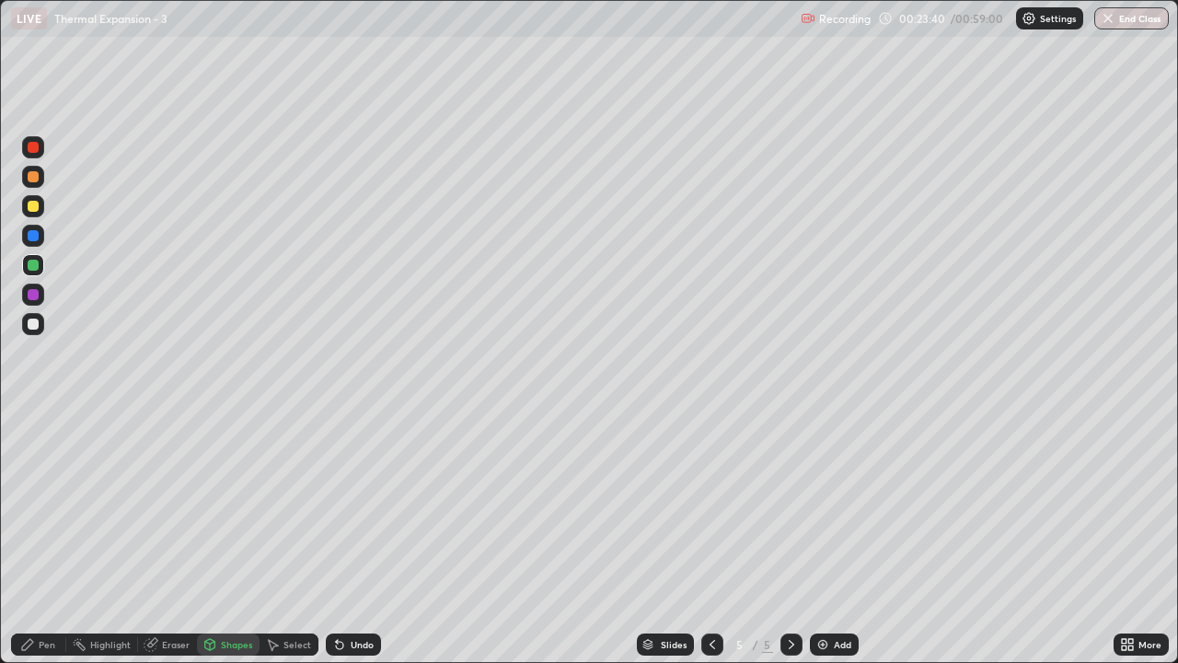
click at [232, 538] on div "Shapes" at bounding box center [228, 644] width 63 height 22
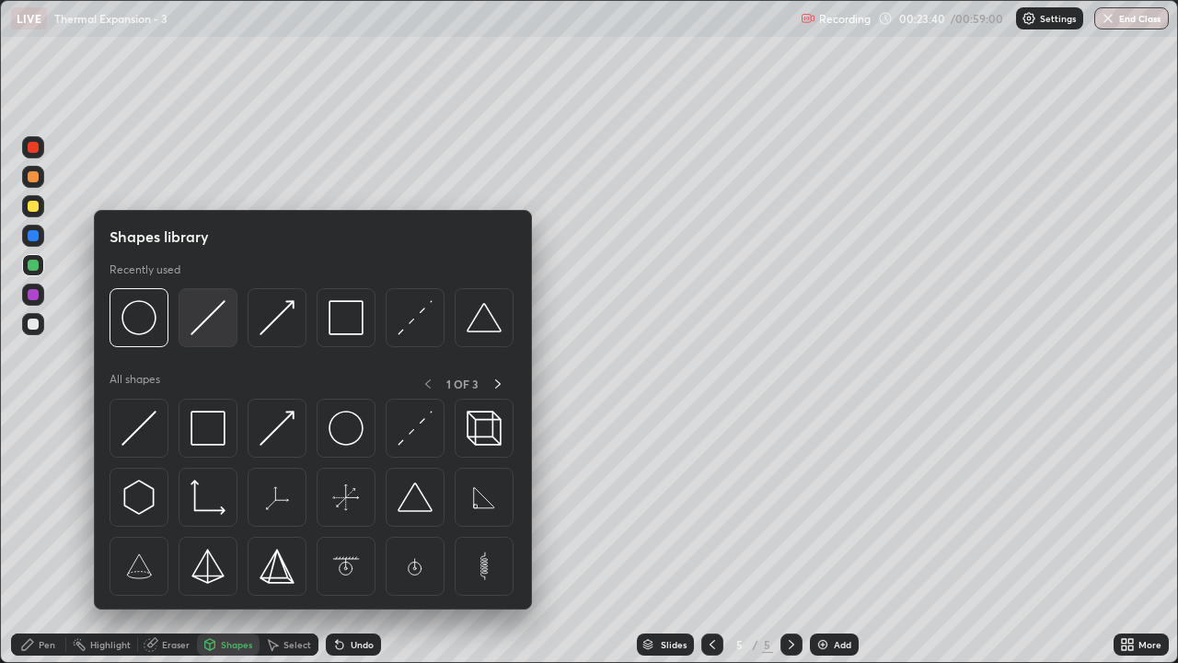
click at [202, 331] on img at bounding box center [208, 317] width 35 height 35
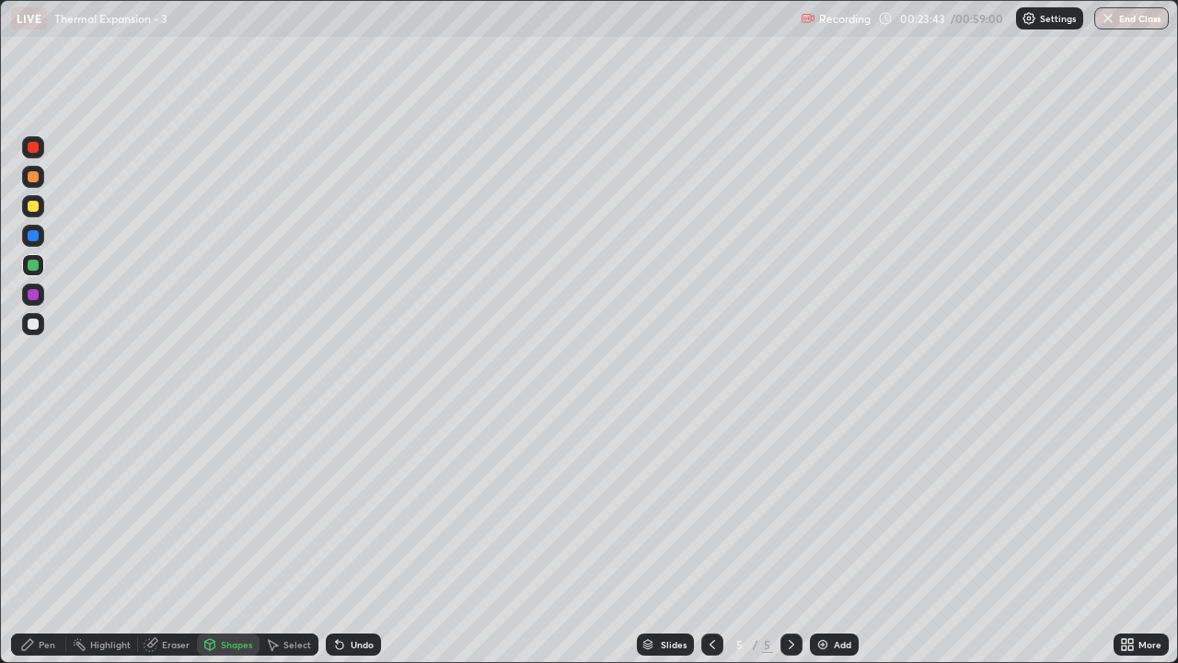
click at [30, 325] on div at bounding box center [33, 324] width 11 height 11
click at [225, 538] on div "Shapes" at bounding box center [228, 644] width 63 height 22
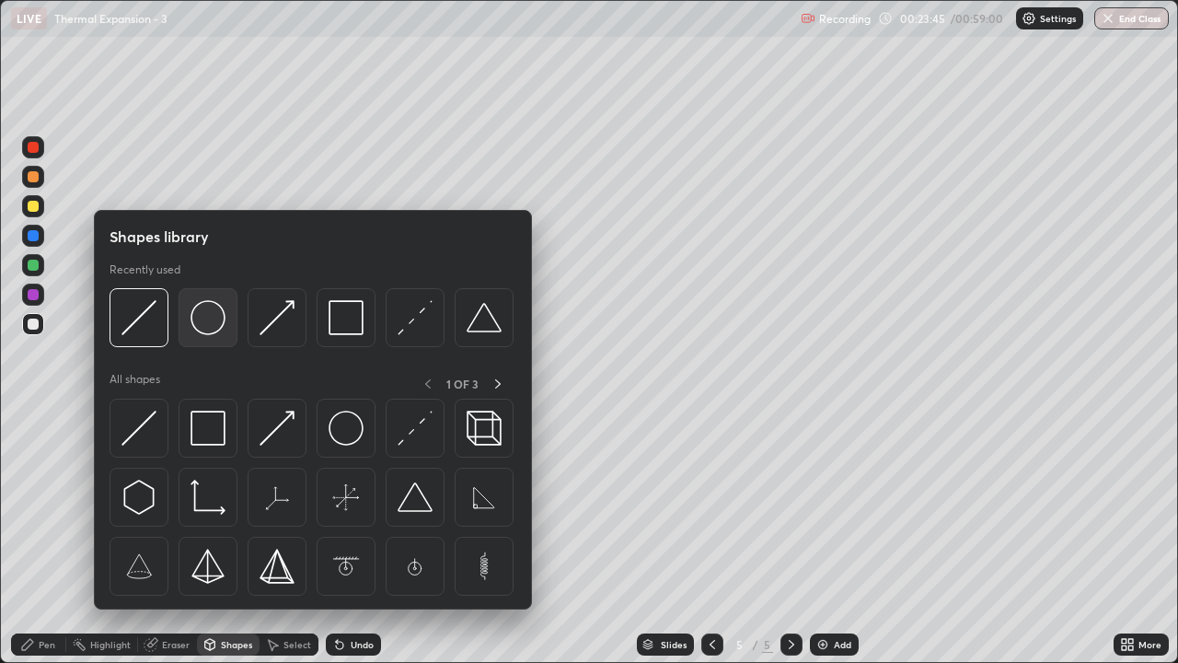
click at [212, 326] on img at bounding box center [208, 317] width 35 height 35
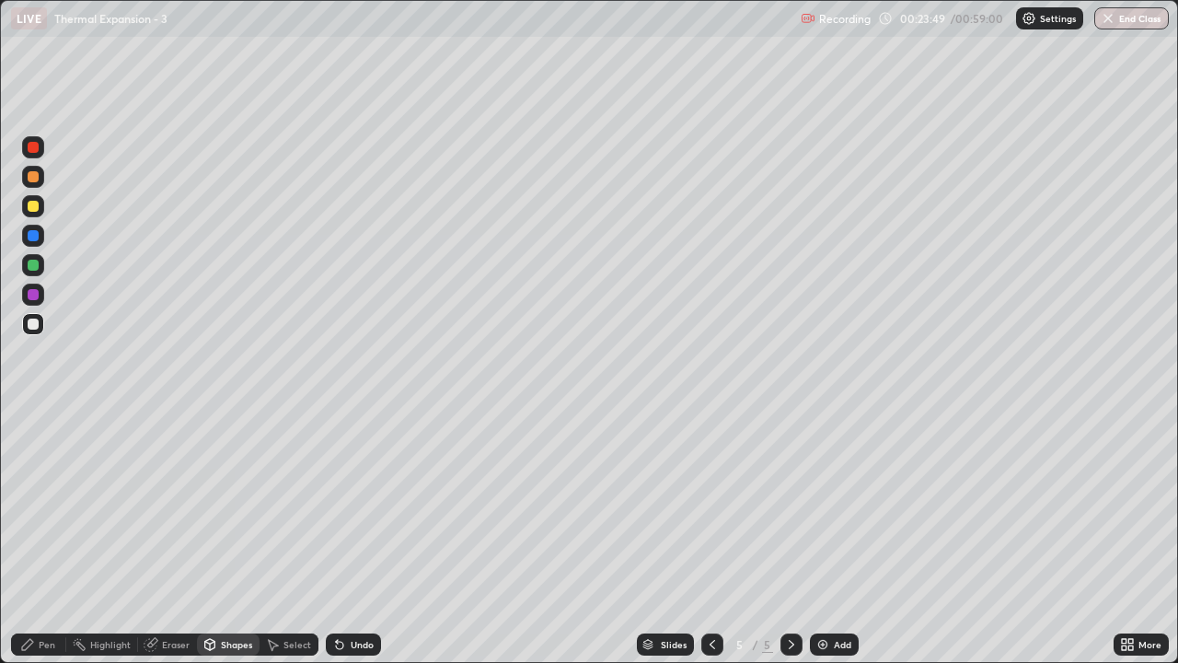
click at [238, 538] on div "Shapes" at bounding box center [236, 644] width 31 height 9
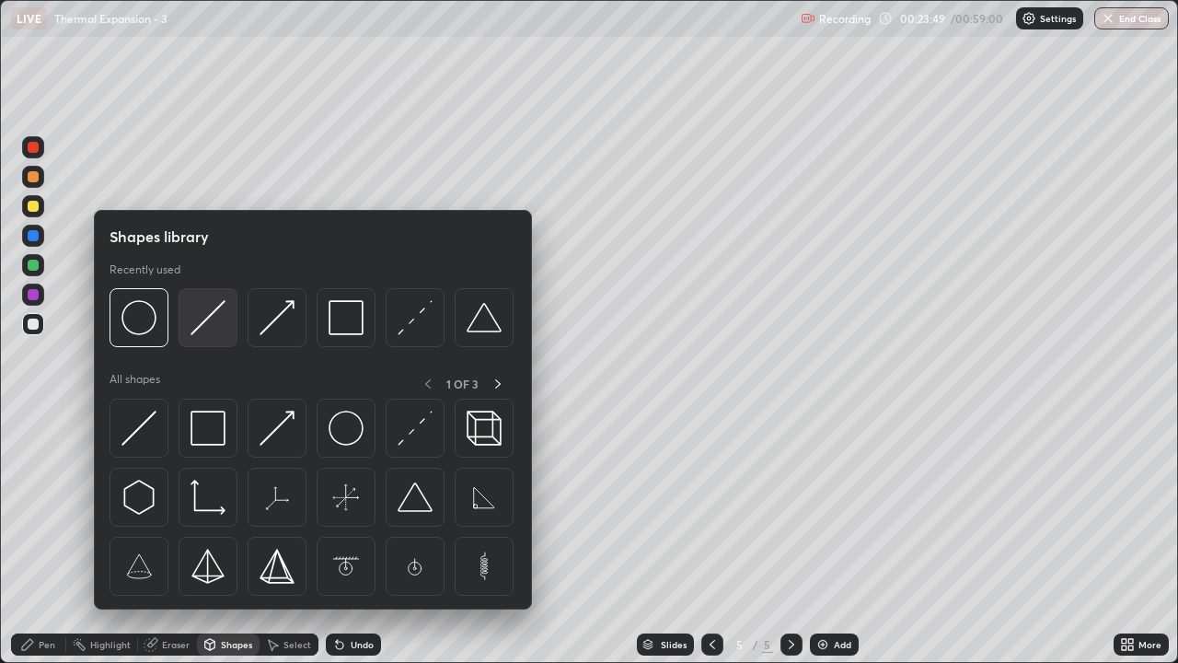
click at [207, 318] on img at bounding box center [208, 317] width 35 height 35
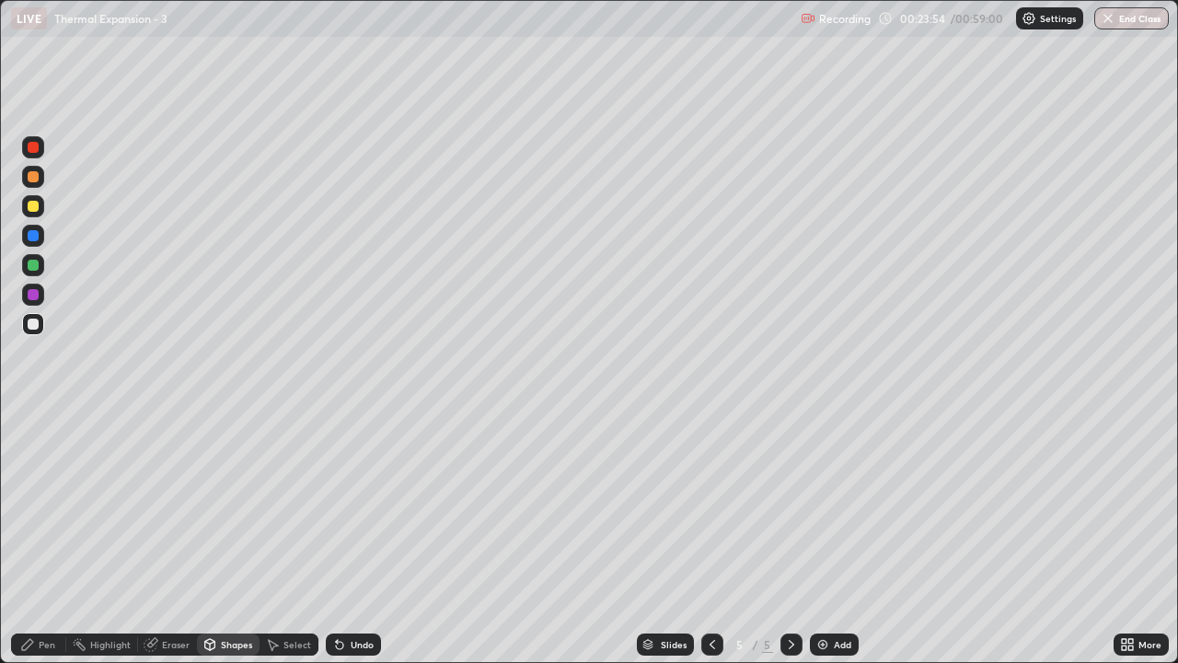
click at [233, 538] on div "Shapes" at bounding box center [236, 644] width 31 height 9
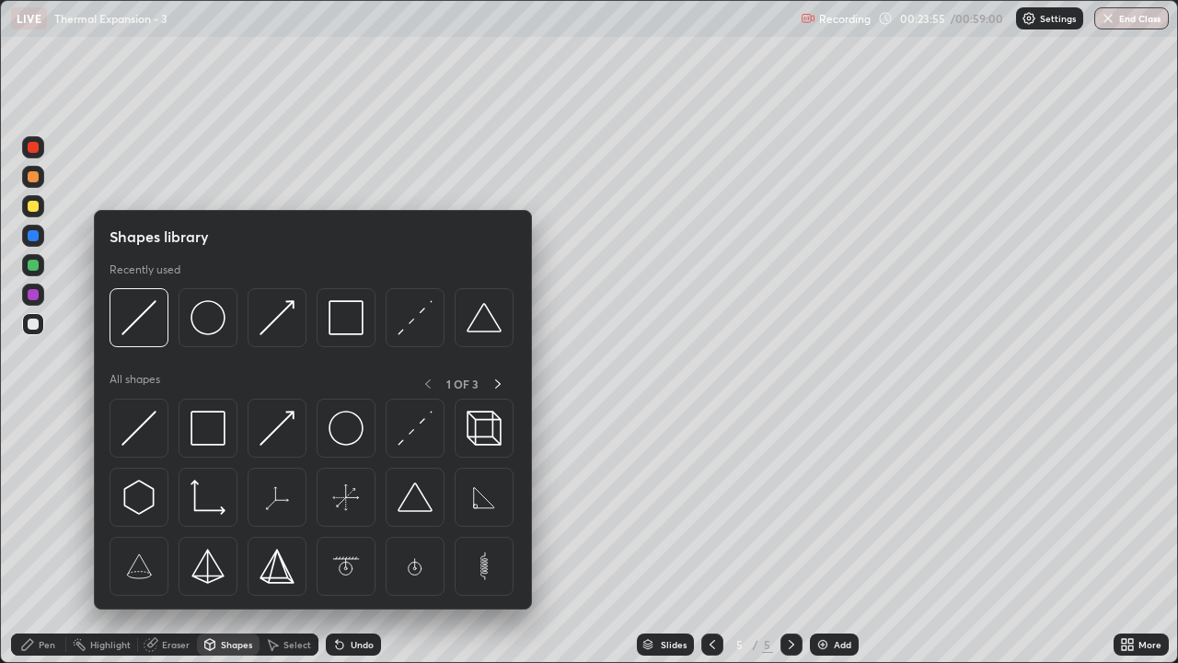
click at [51, 538] on div "Pen" at bounding box center [47, 644] width 17 height 9
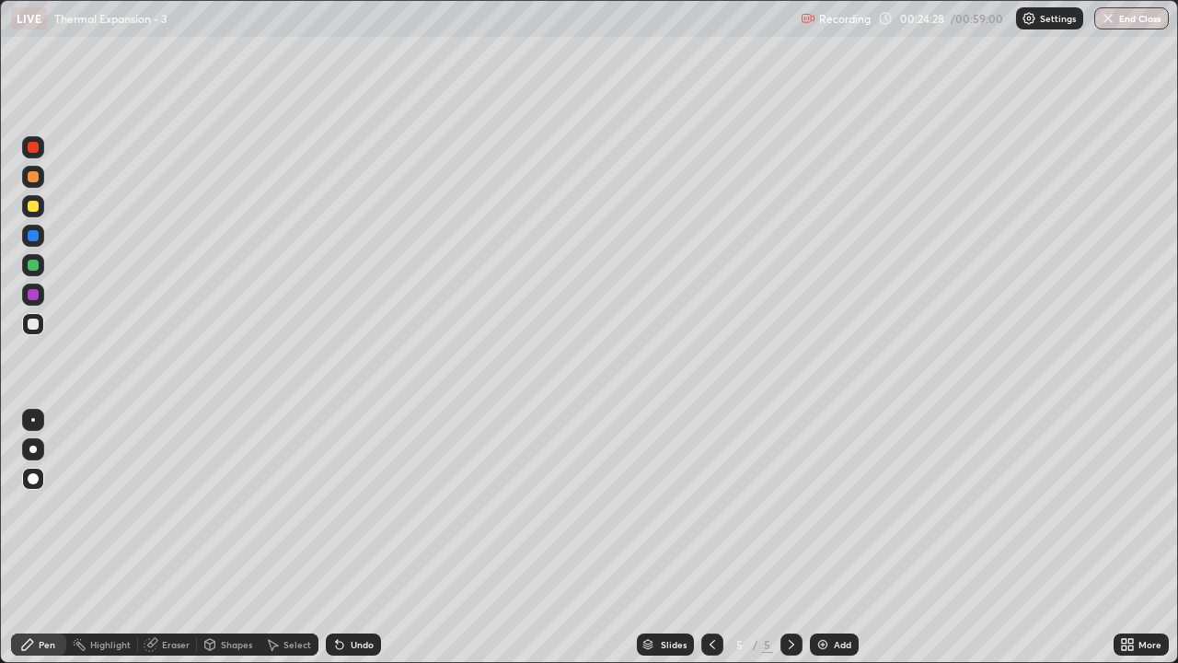
click at [35, 178] on div at bounding box center [33, 176] width 11 height 11
click at [819, 538] on img at bounding box center [823, 644] width 15 height 15
click at [36, 208] on div at bounding box center [33, 206] width 11 height 11
click at [35, 329] on div at bounding box center [33, 324] width 11 height 11
click at [38, 266] on div at bounding box center [33, 265] width 11 height 11
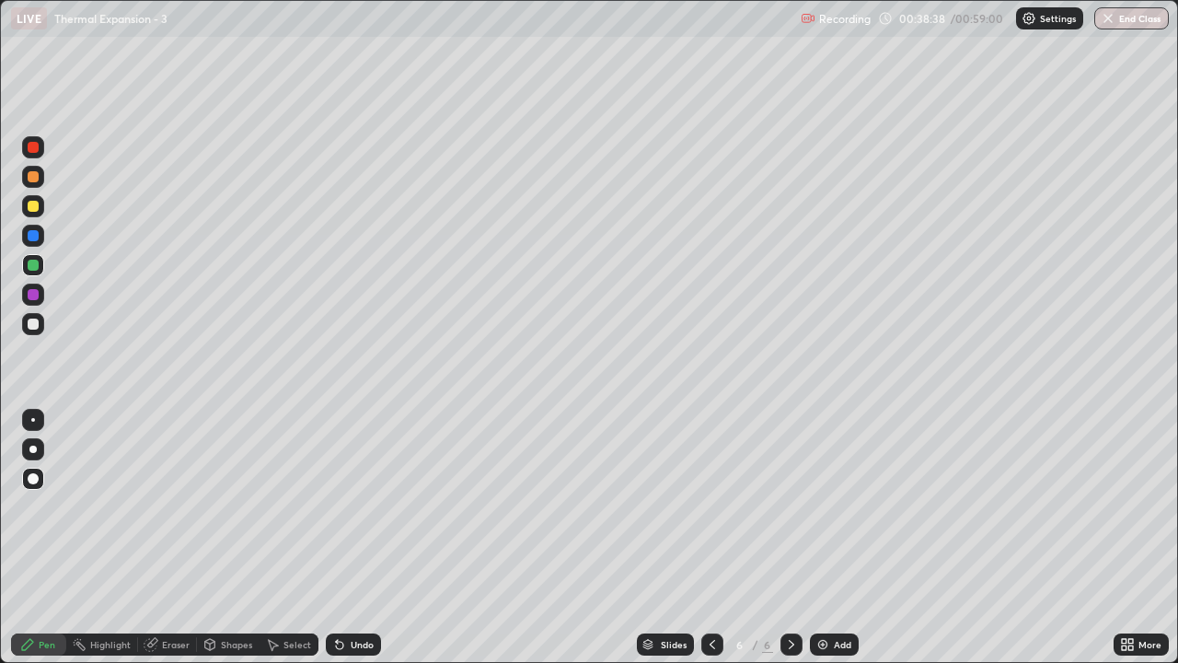
click at [31, 179] on div at bounding box center [33, 176] width 11 height 11
click at [33, 324] on div at bounding box center [33, 324] width 11 height 11
click at [34, 214] on div at bounding box center [33, 206] width 22 height 22
click at [826, 538] on div "Add" at bounding box center [834, 644] width 49 height 22
click at [31, 180] on div at bounding box center [33, 176] width 11 height 11
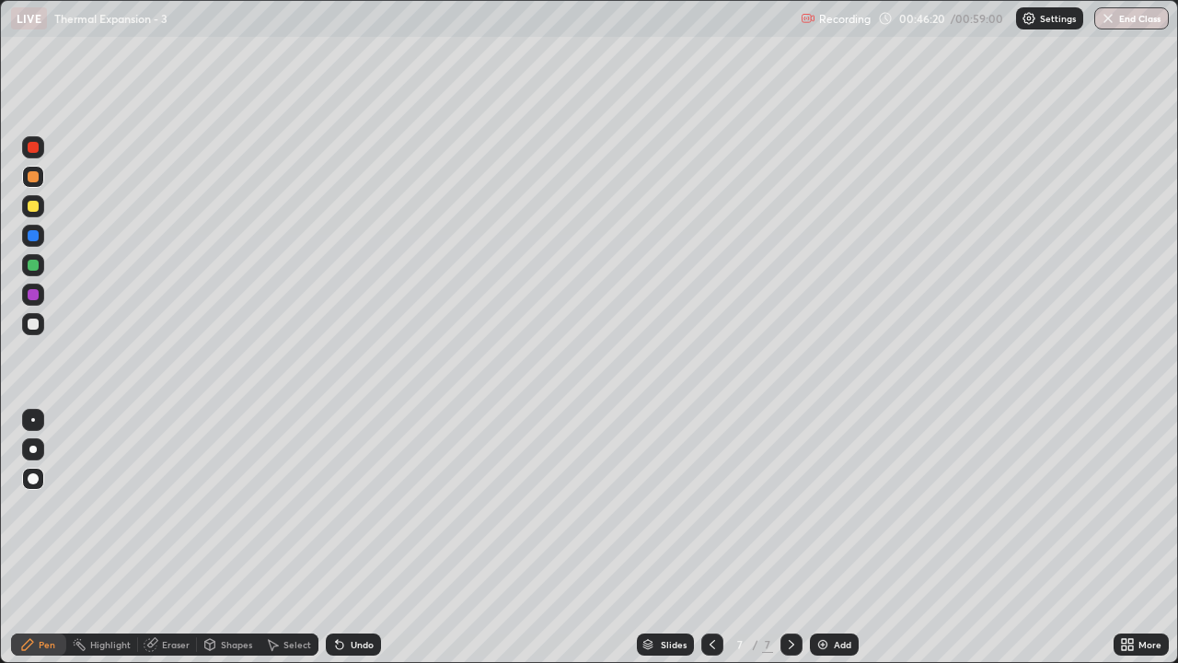
click at [29, 328] on div at bounding box center [33, 324] width 11 height 11
click at [36, 266] on div at bounding box center [33, 265] width 11 height 11
click at [33, 176] on div at bounding box center [33, 176] width 11 height 11
click at [35, 329] on div at bounding box center [33, 324] width 11 height 11
click at [36, 237] on div at bounding box center [33, 235] width 11 height 11
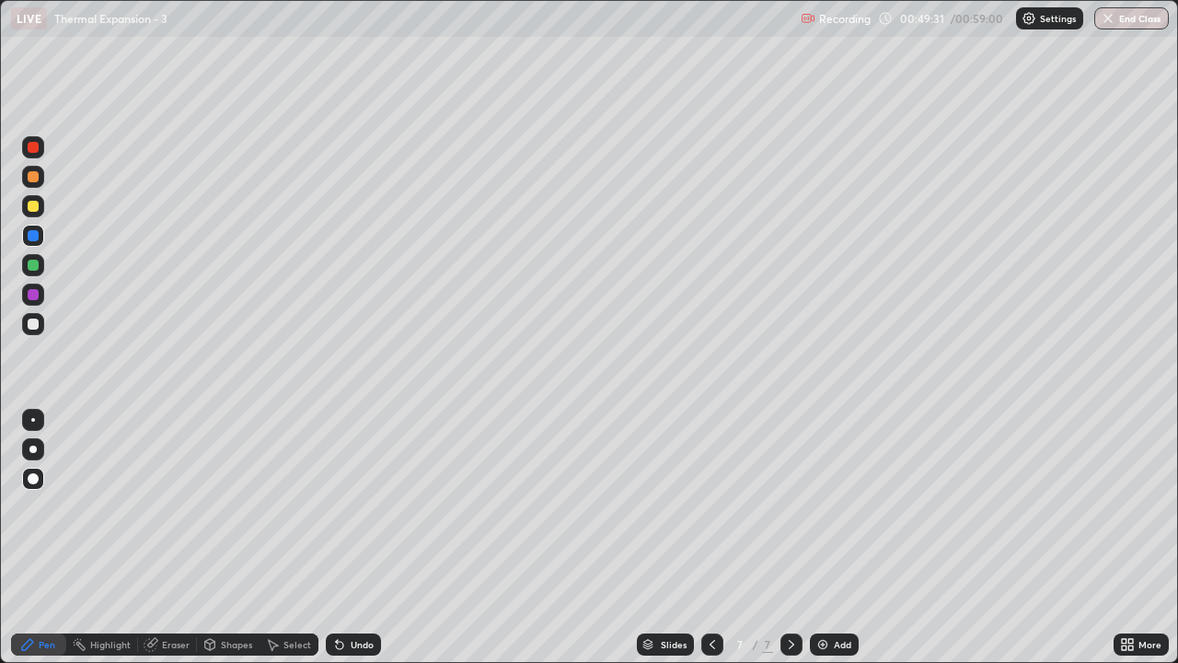
click at [30, 261] on div at bounding box center [33, 265] width 11 height 11
click at [35, 177] on div at bounding box center [33, 176] width 11 height 11
click at [30, 205] on div at bounding box center [33, 206] width 11 height 11
click at [826, 538] on img at bounding box center [823, 644] width 15 height 15
click at [230, 538] on div "Shapes" at bounding box center [236, 644] width 31 height 9
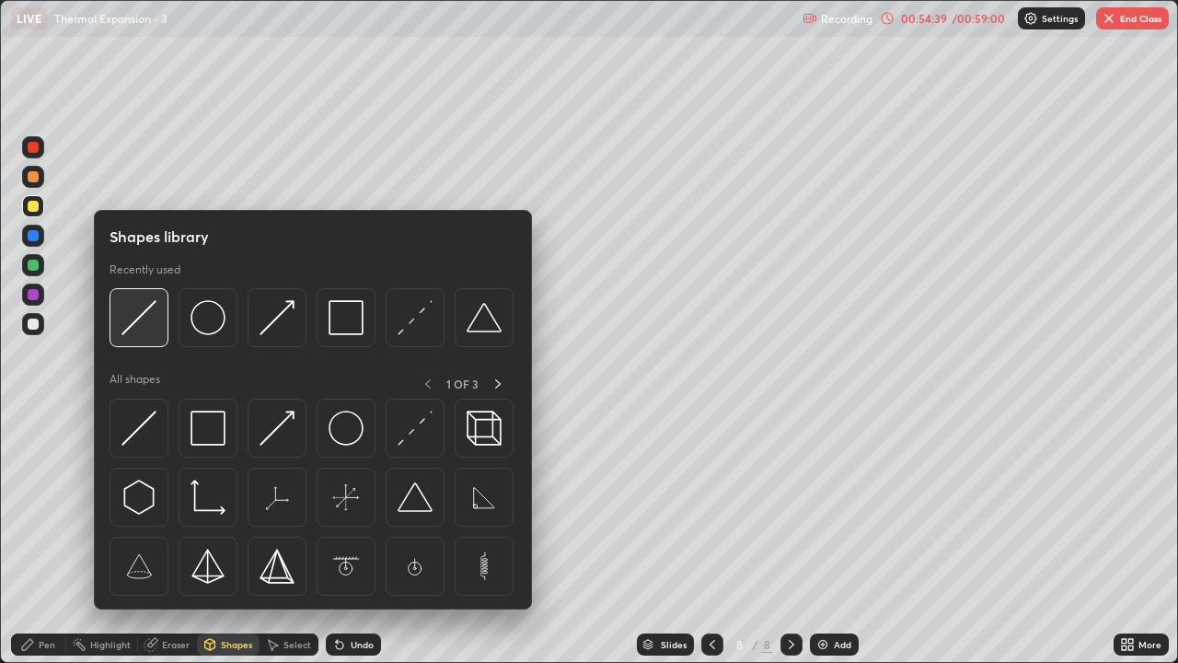
click at [152, 329] on img at bounding box center [139, 317] width 35 height 35
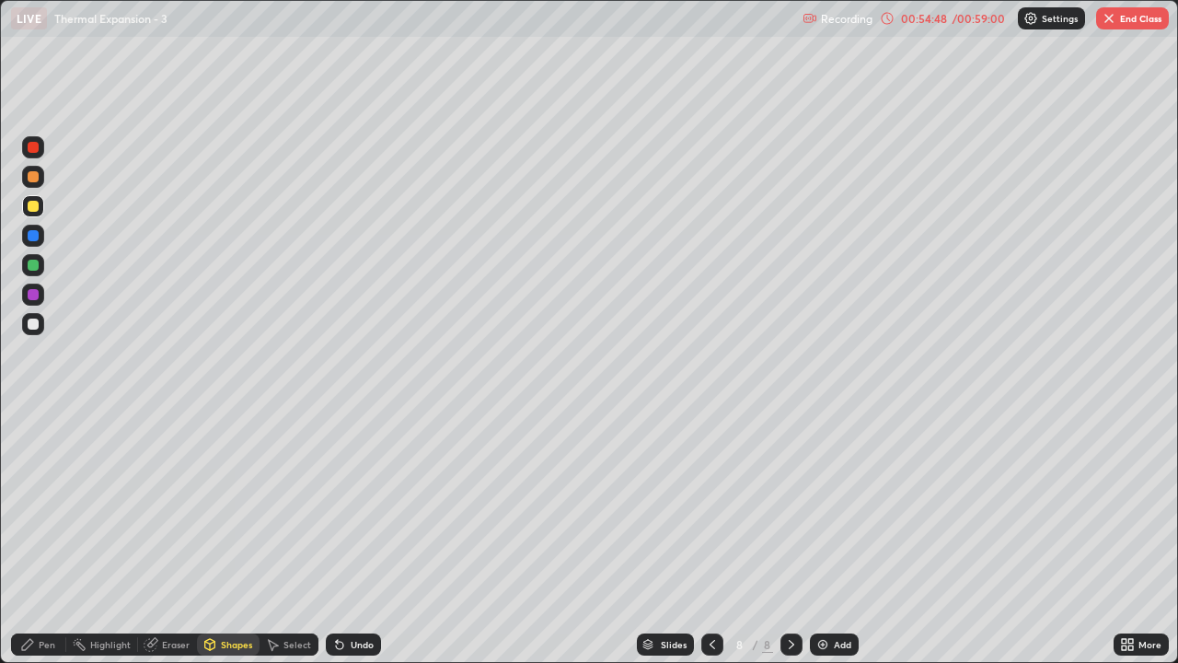
click at [34, 324] on div at bounding box center [33, 324] width 11 height 11
click at [229, 538] on div "Shapes" at bounding box center [236, 644] width 31 height 9
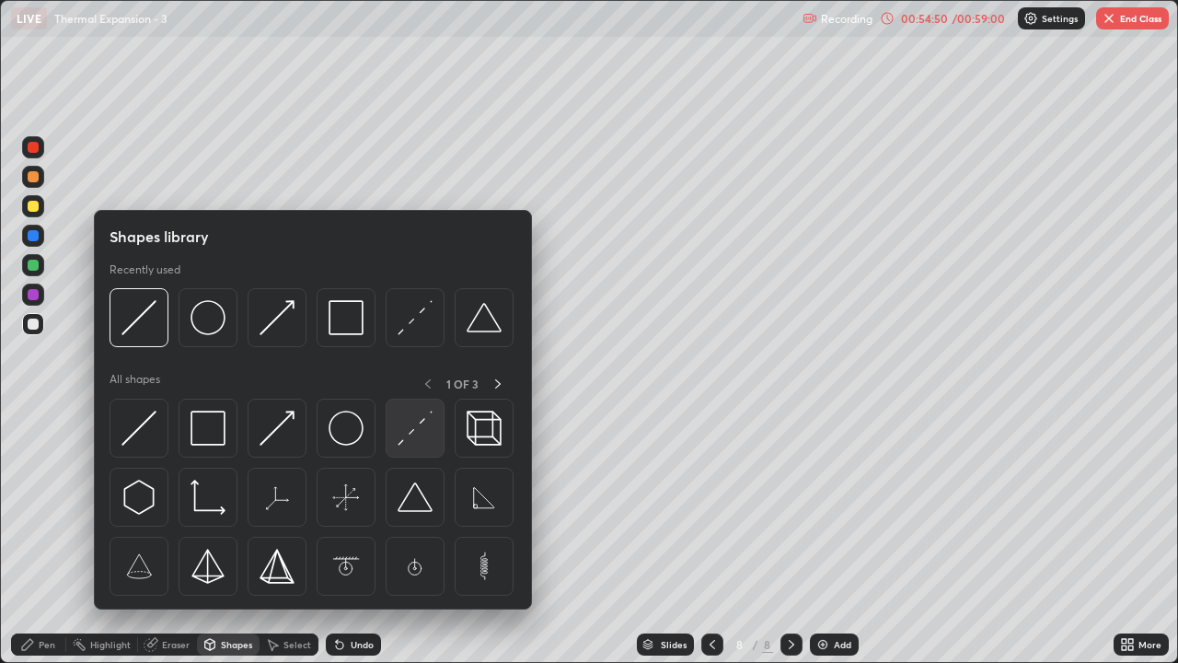
click at [418, 437] on img at bounding box center [415, 428] width 35 height 35
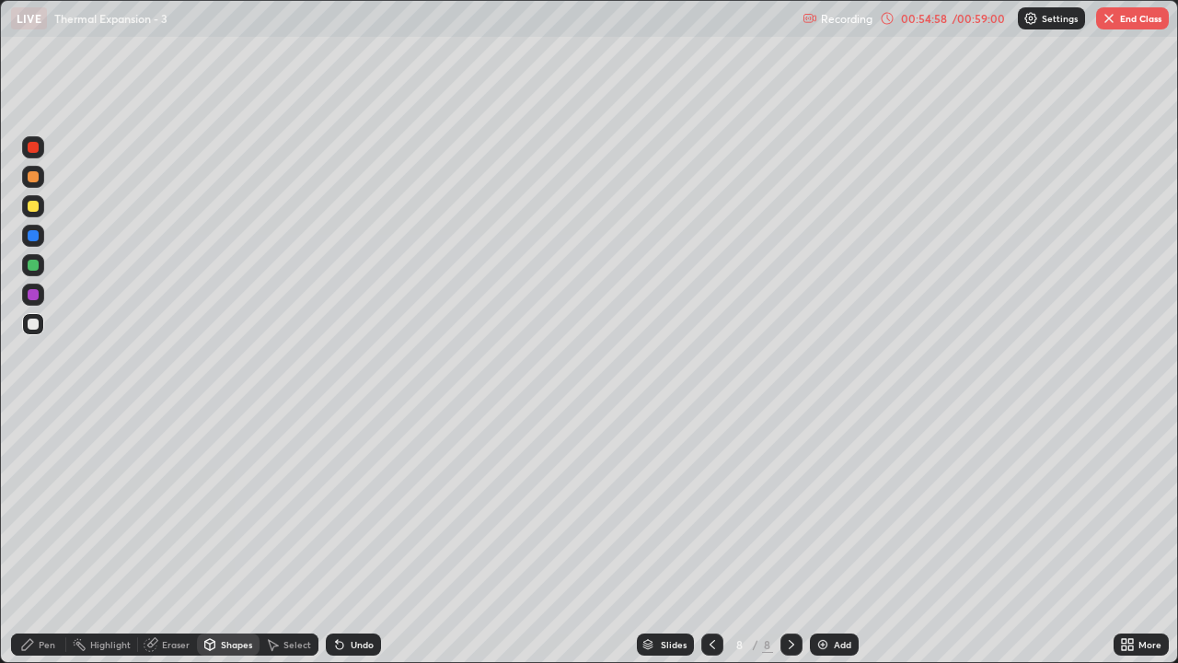
click at [34, 268] on div at bounding box center [33, 265] width 11 height 11
click at [51, 538] on div "Pen" at bounding box center [47, 644] width 17 height 9
click at [33, 327] on div at bounding box center [33, 324] width 11 height 11
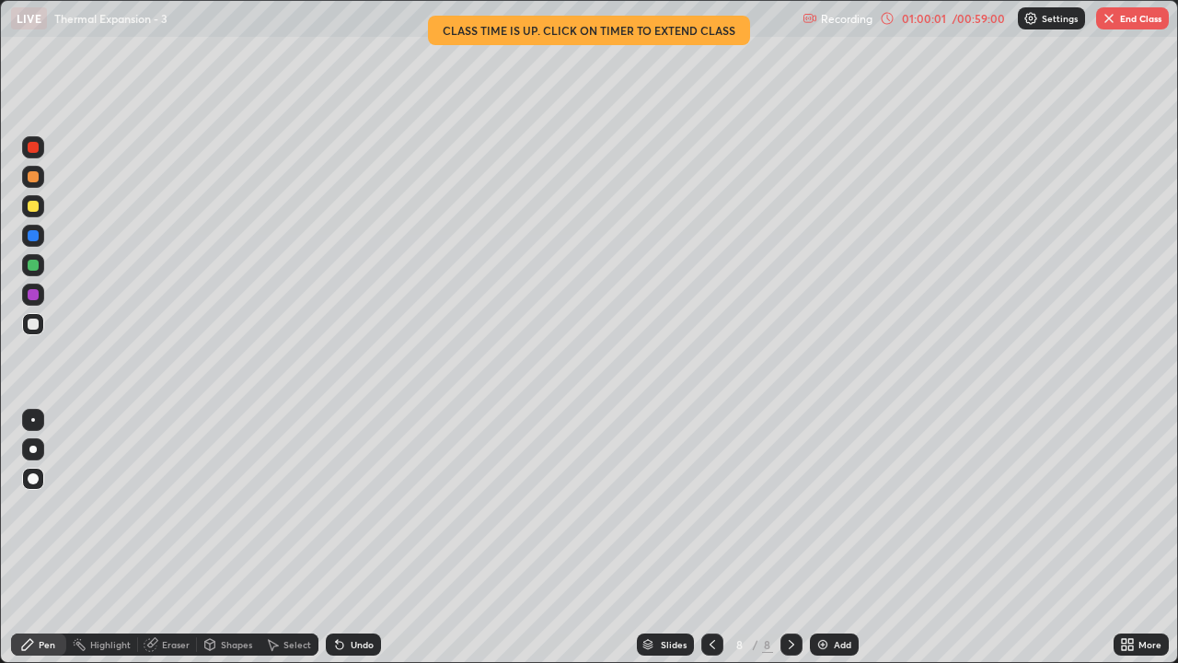
click at [1141, 20] on button "End Class" at bounding box center [1132, 18] width 73 height 22
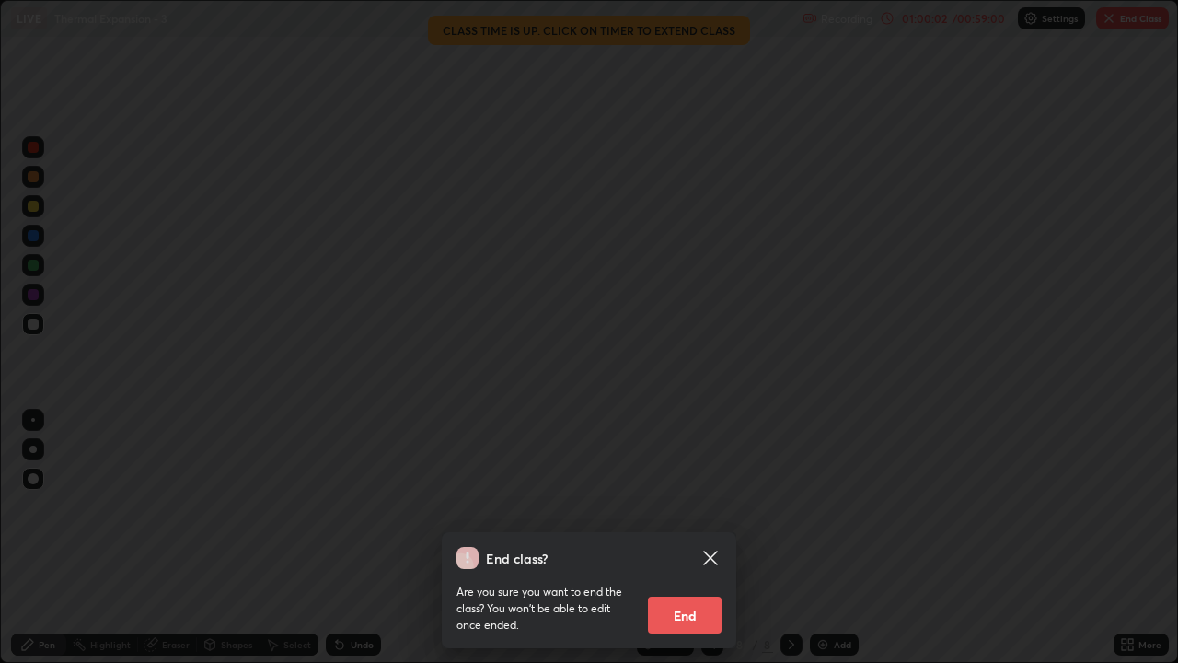
click at [688, 538] on button "End" at bounding box center [685, 615] width 74 height 37
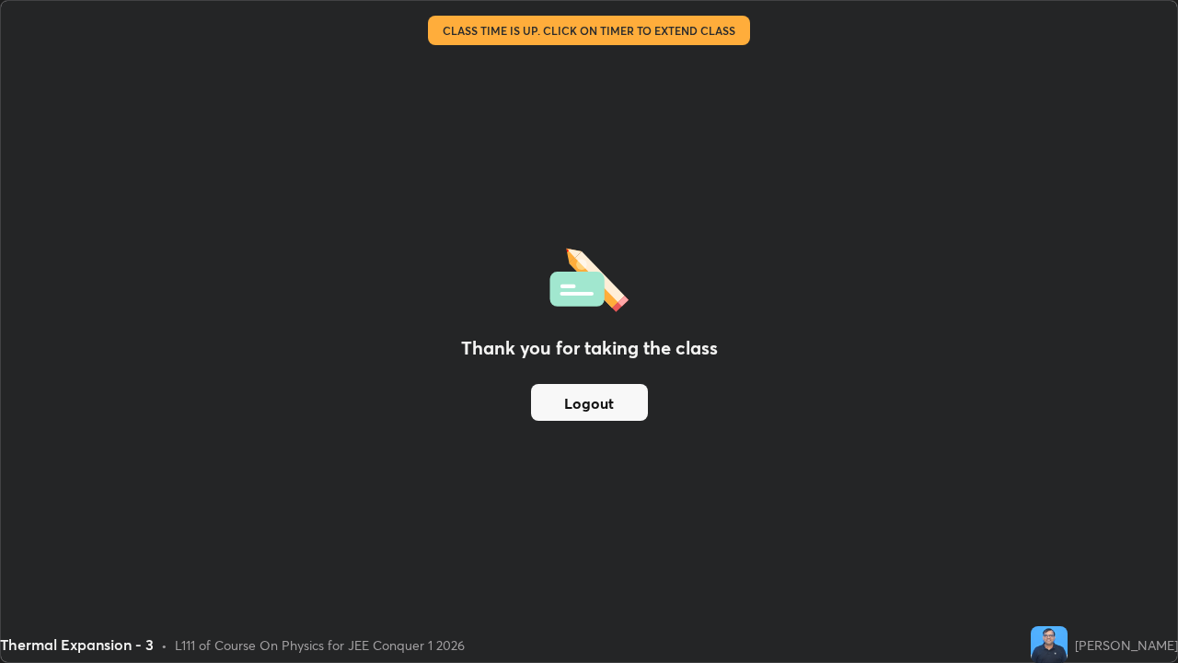
click at [596, 400] on button "Logout" at bounding box center [589, 402] width 117 height 37
